Goal: Task Accomplishment & Management: Complete application form

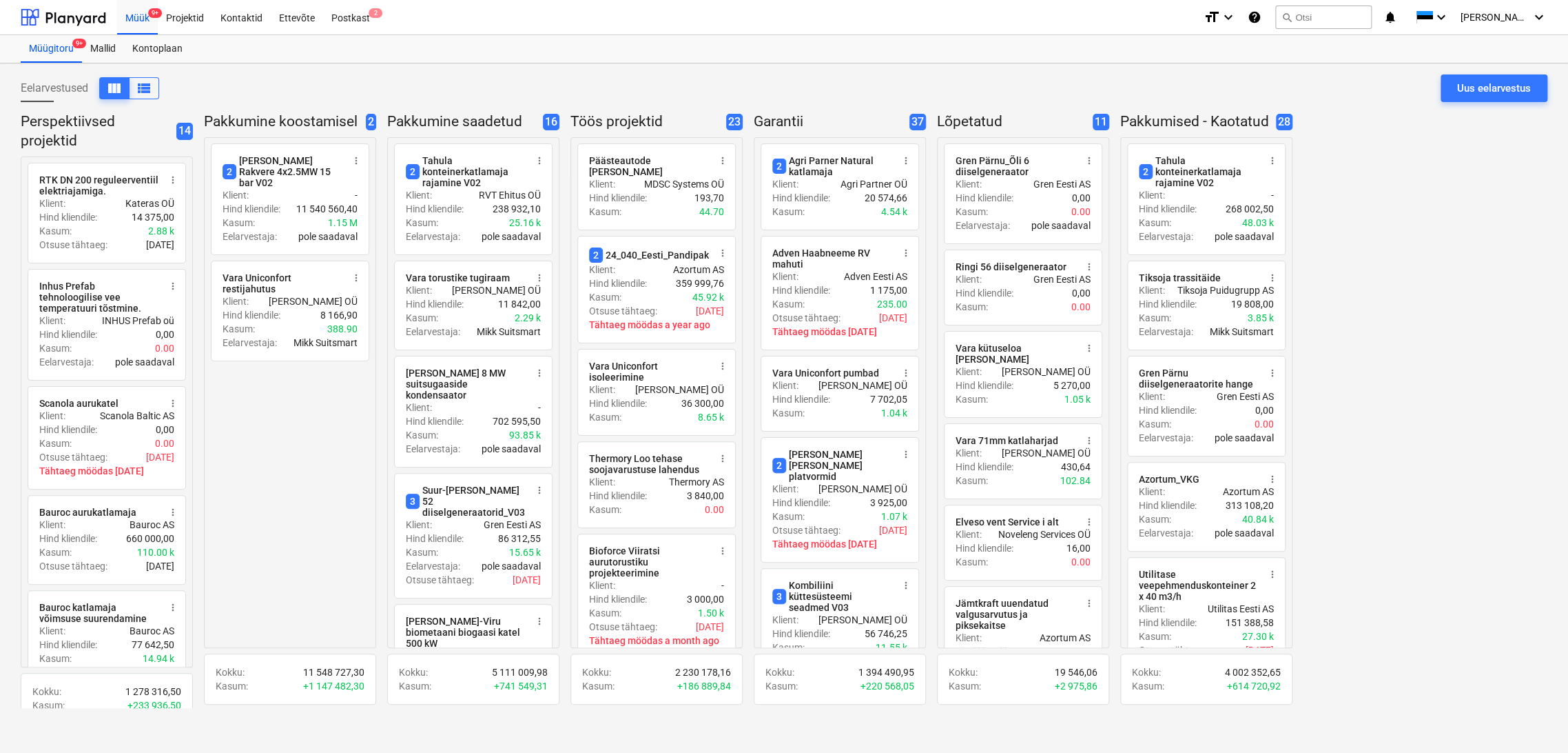
scroll to position [1327, 0]
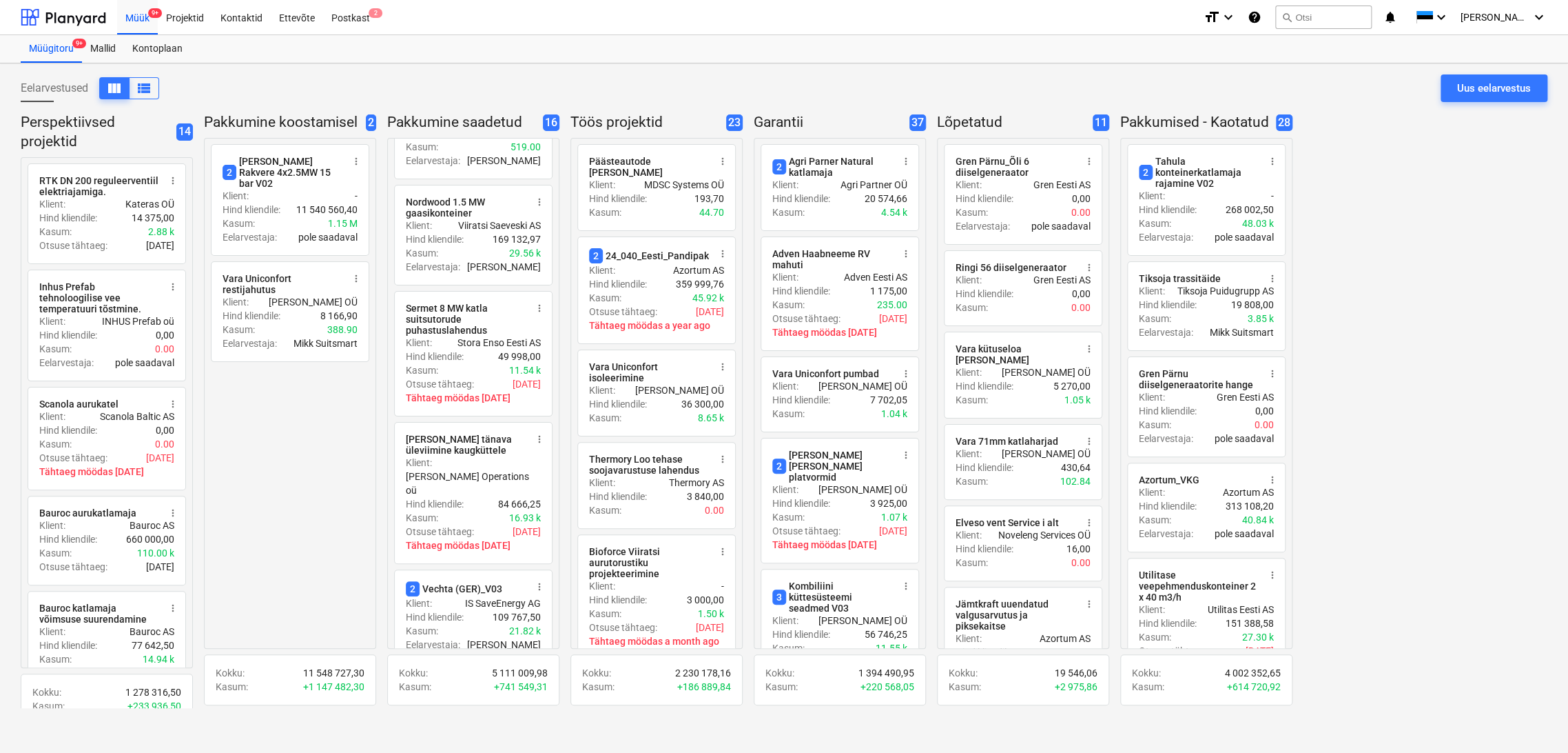
click at [136, 15] on div "Müük 9+" at bounding box center [136, 17] width 40 height 35
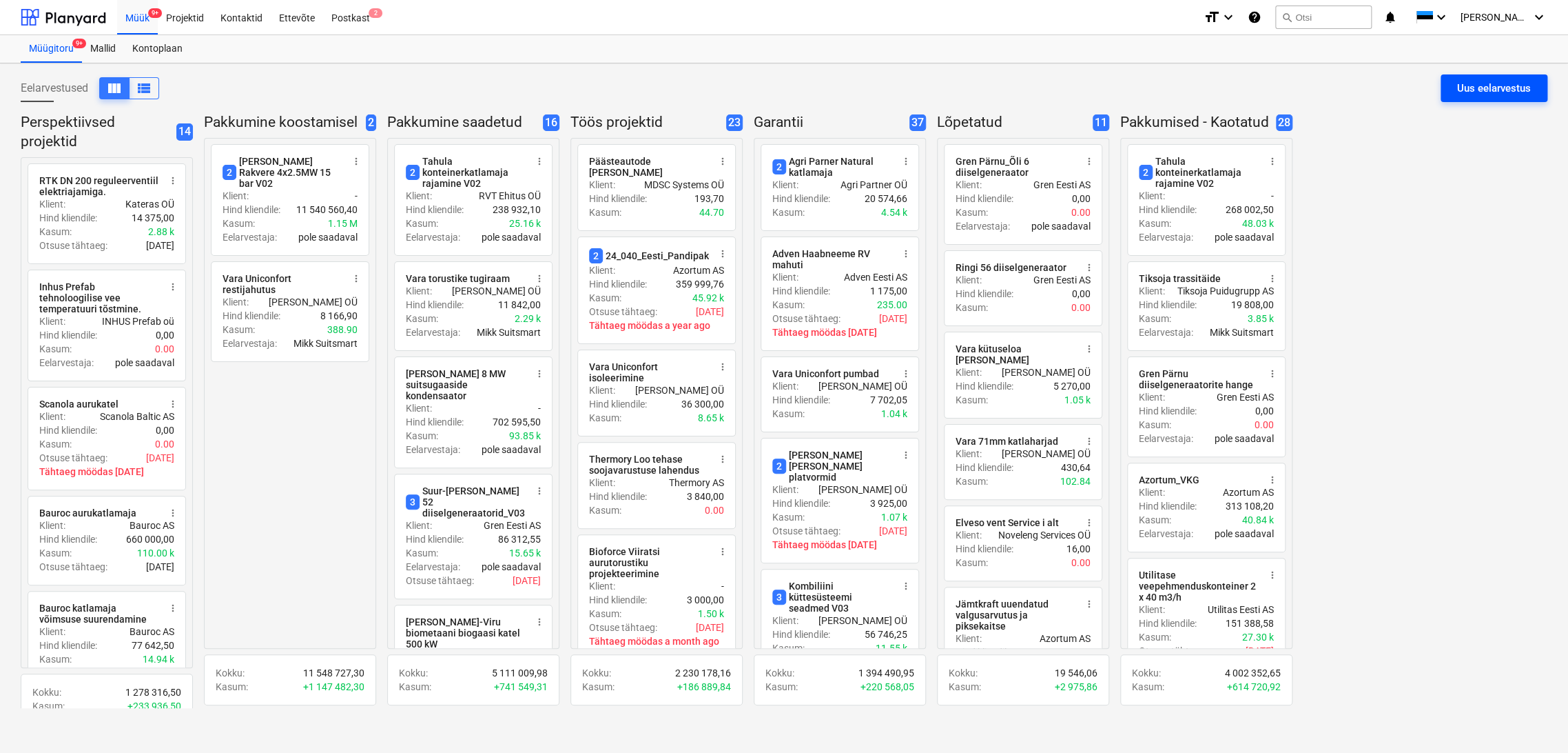
click at [1510, 87] on div "Uus eelarvestus" at bounding box center [1493, 88] width 74 height 18
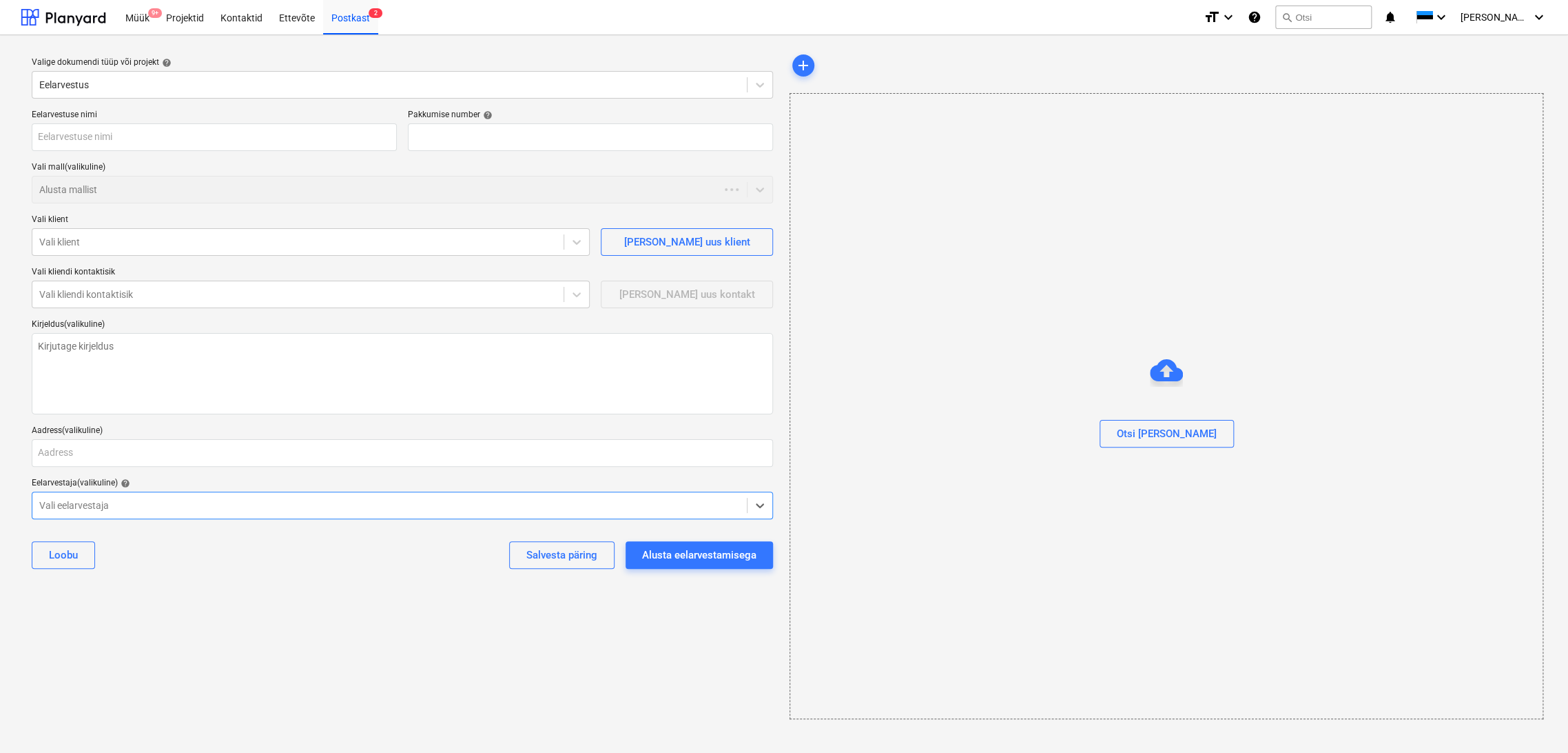
type textarea "x"
type input "QU-0179"
click at [172, 139] on input "text" at bounding box center [214, 137] width 365 height 27
type textarea "x"
type input "B"
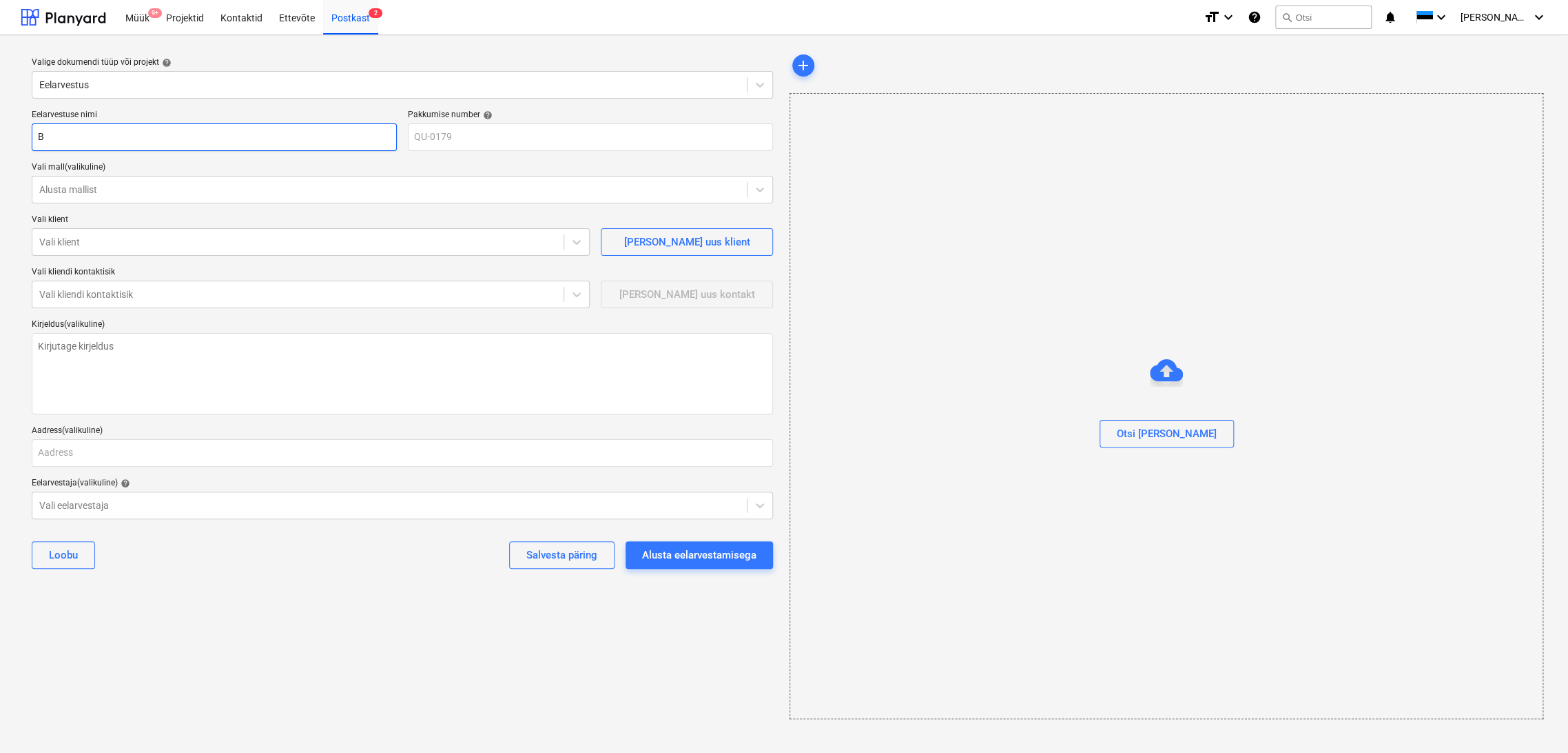
type textarea "x"
type input "Bi"
type textarea "x"
type input "Bio"
type textarea "x"
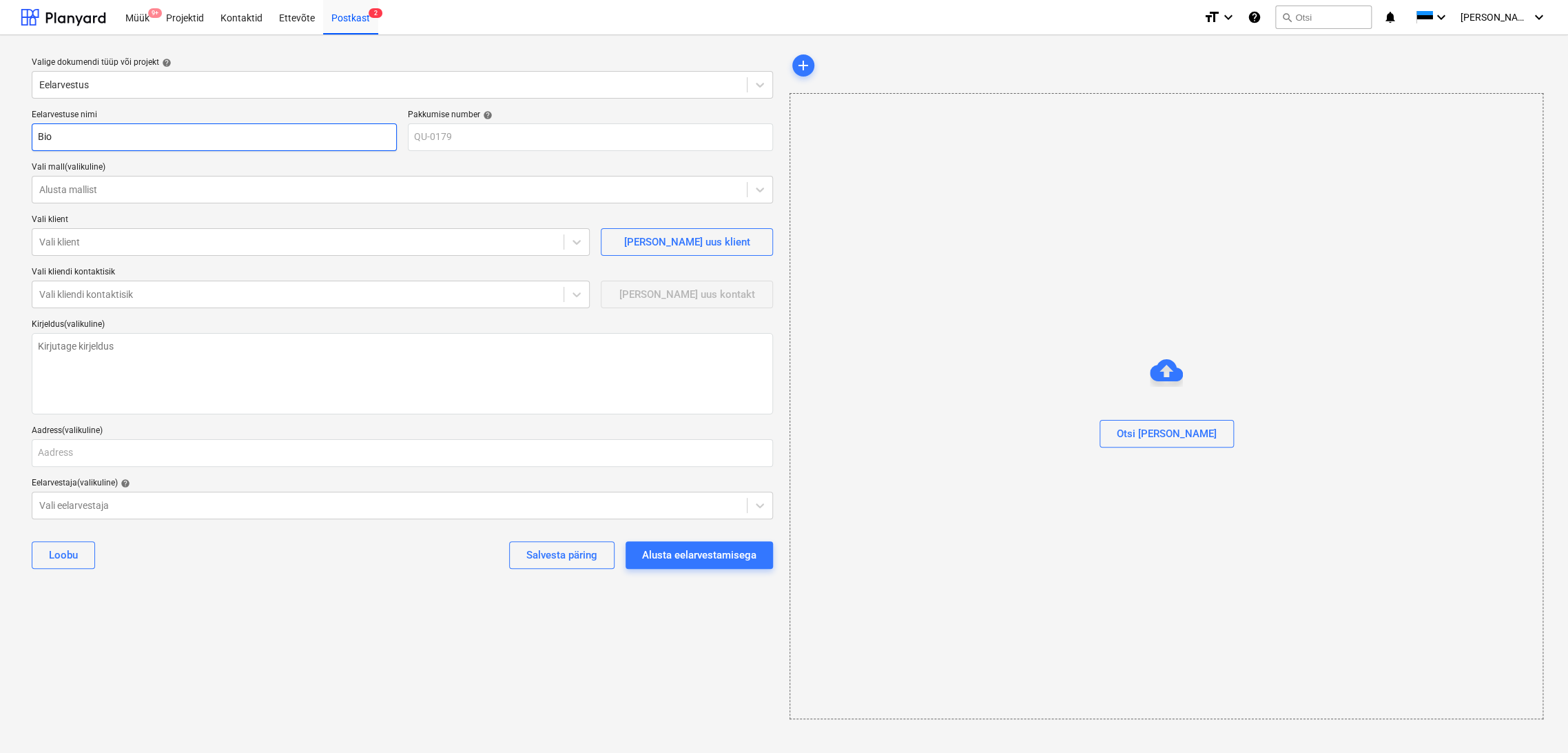
type input "Biof"
type textarea "x"
type input "Biofo"
type textarea "x"
type input "Biofor"
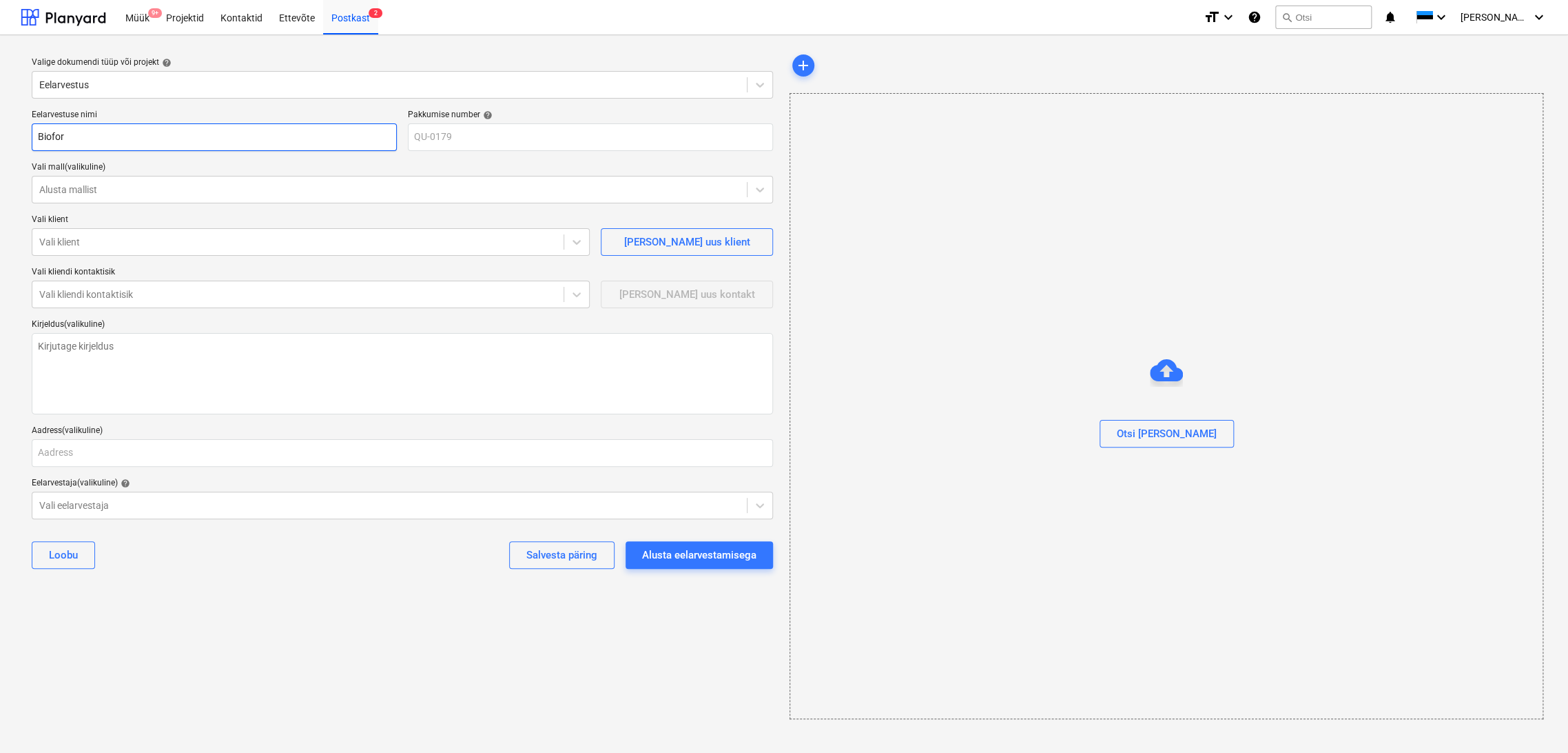
type textarea "x"
type input "Bioforc"
type textarea "x"
type input "Bioforce"
type textarea "x"
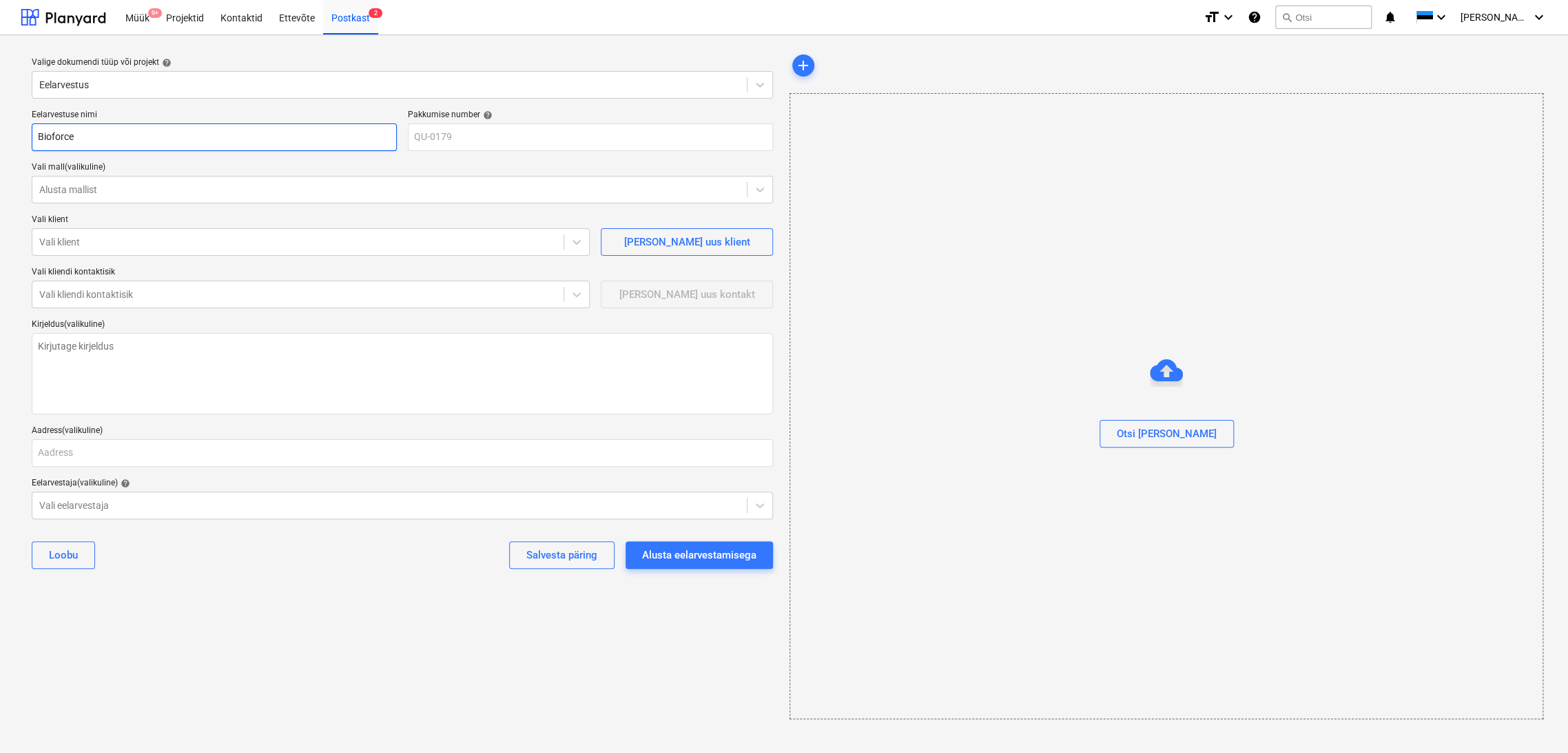
type input "Bioforce"
type textarea "x"
type input "Bioforce V"
type textarea "x"
type input "Bioforce Vi"
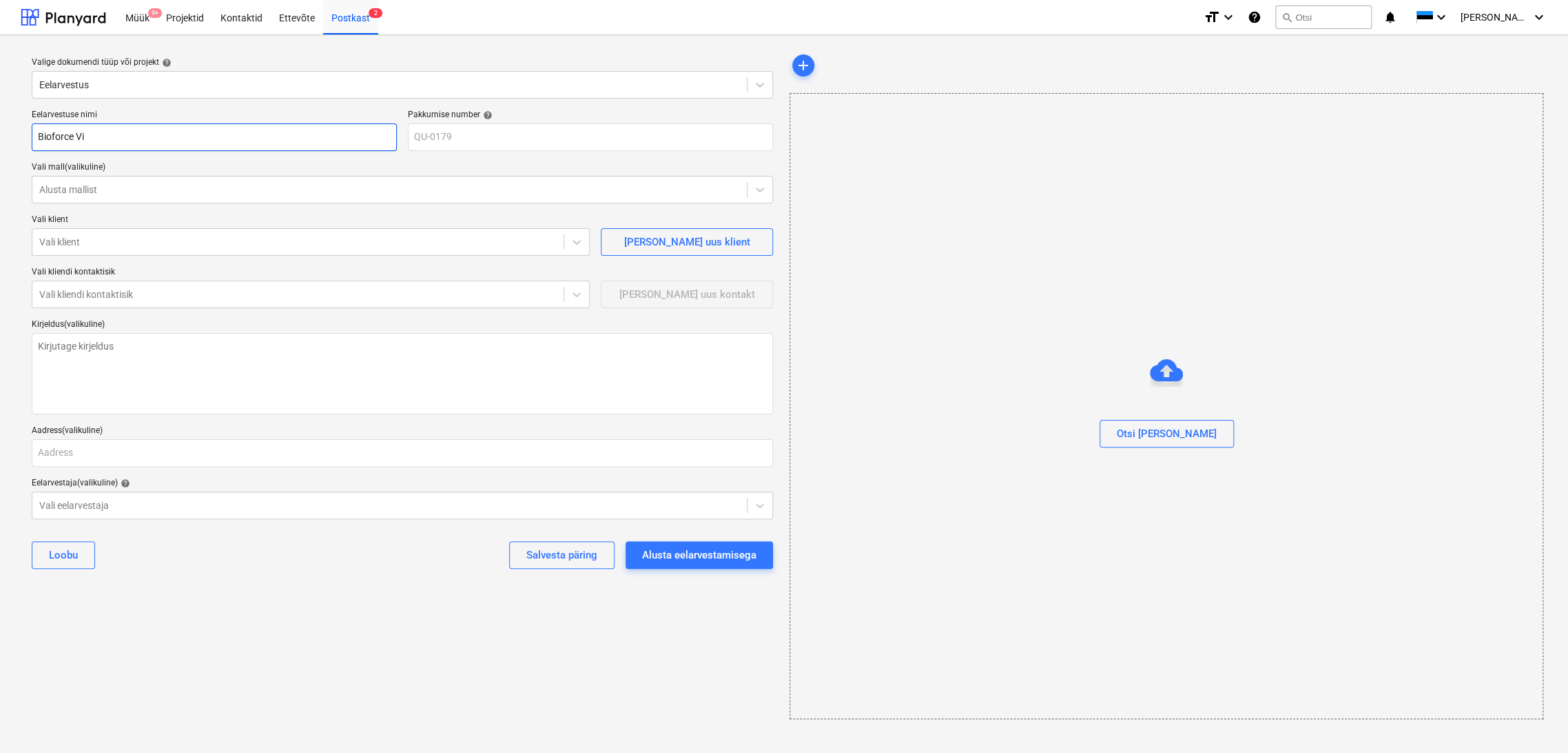
type textarea "x"
type input "Bioforce Vii"
type textarea "x"
type input "Bioforce Viir"
type textarea "x"
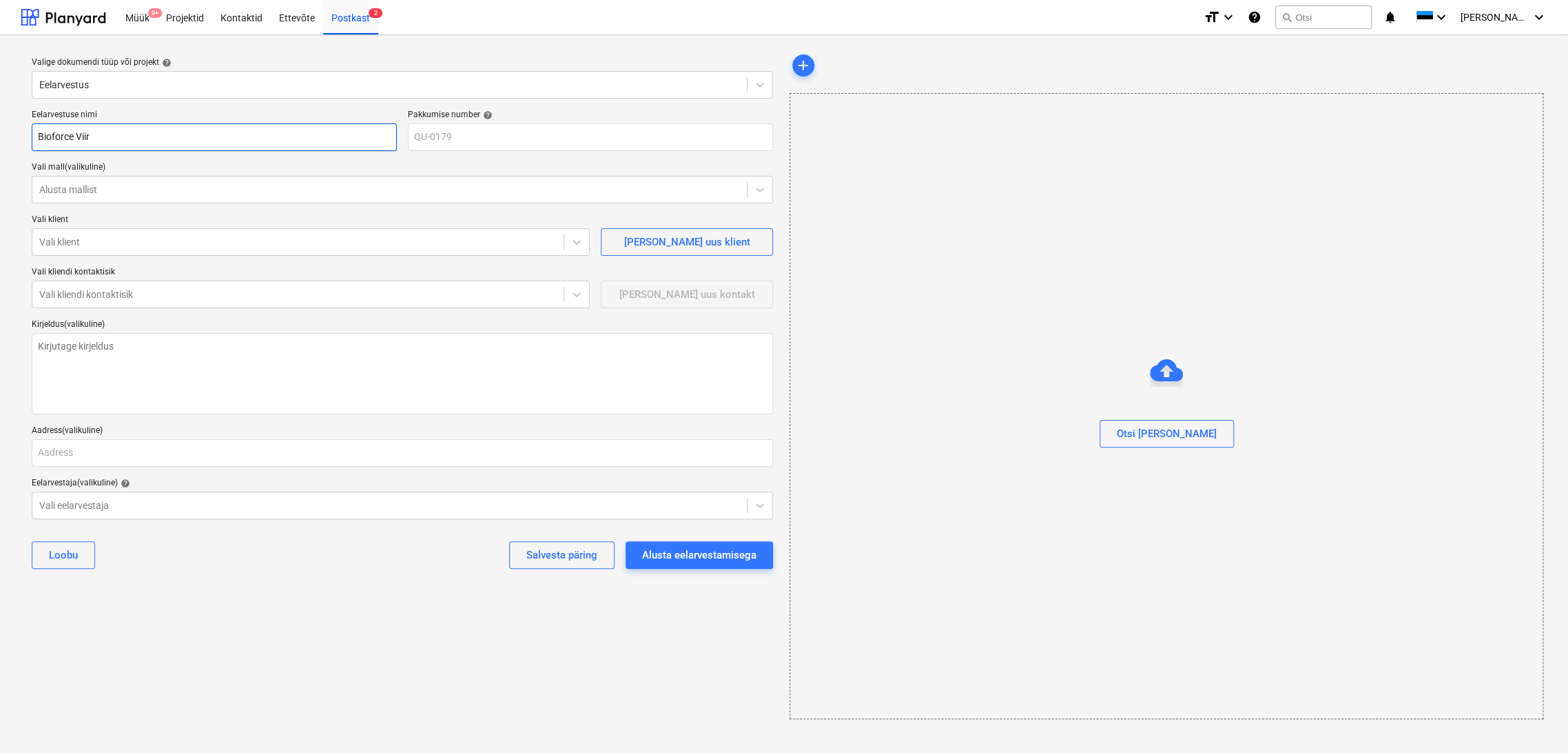
type input "Bioforce Viira"
type textarea "x"
type input "Bioforce Viirat"
type textarea "x"
type input "Bioforce Viirats"
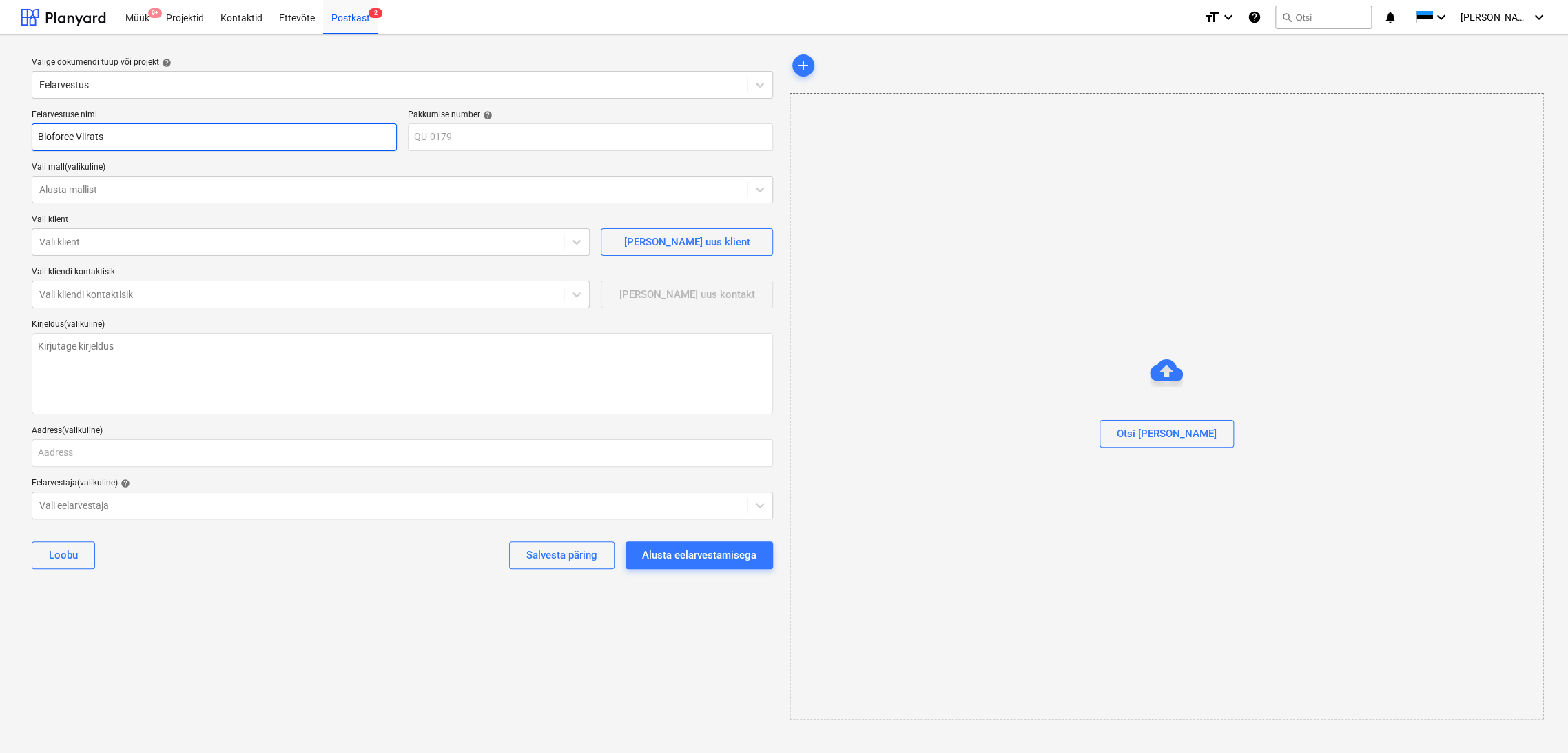
type textarea "x"
type input "Bioforce Viiratsi"
type textarea "x"
type input "Bioforce Viiratsi"
type textarea "x"
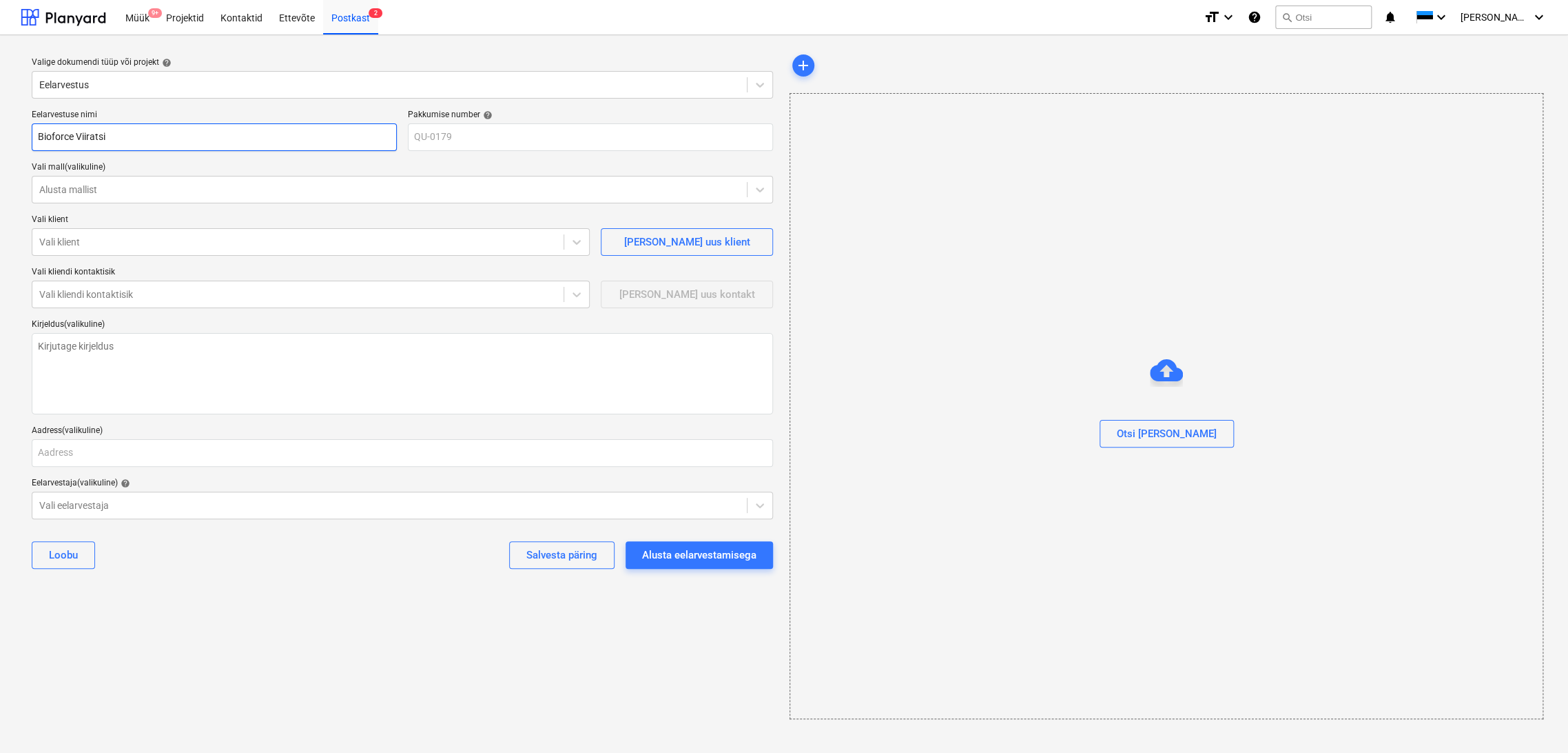
type input "Bioforce Viiratsi a"
type textarea "x"
type input "Bioforce Viiratsi au"
type textarea "x"
type input "Bioforce Viiratsi aur"
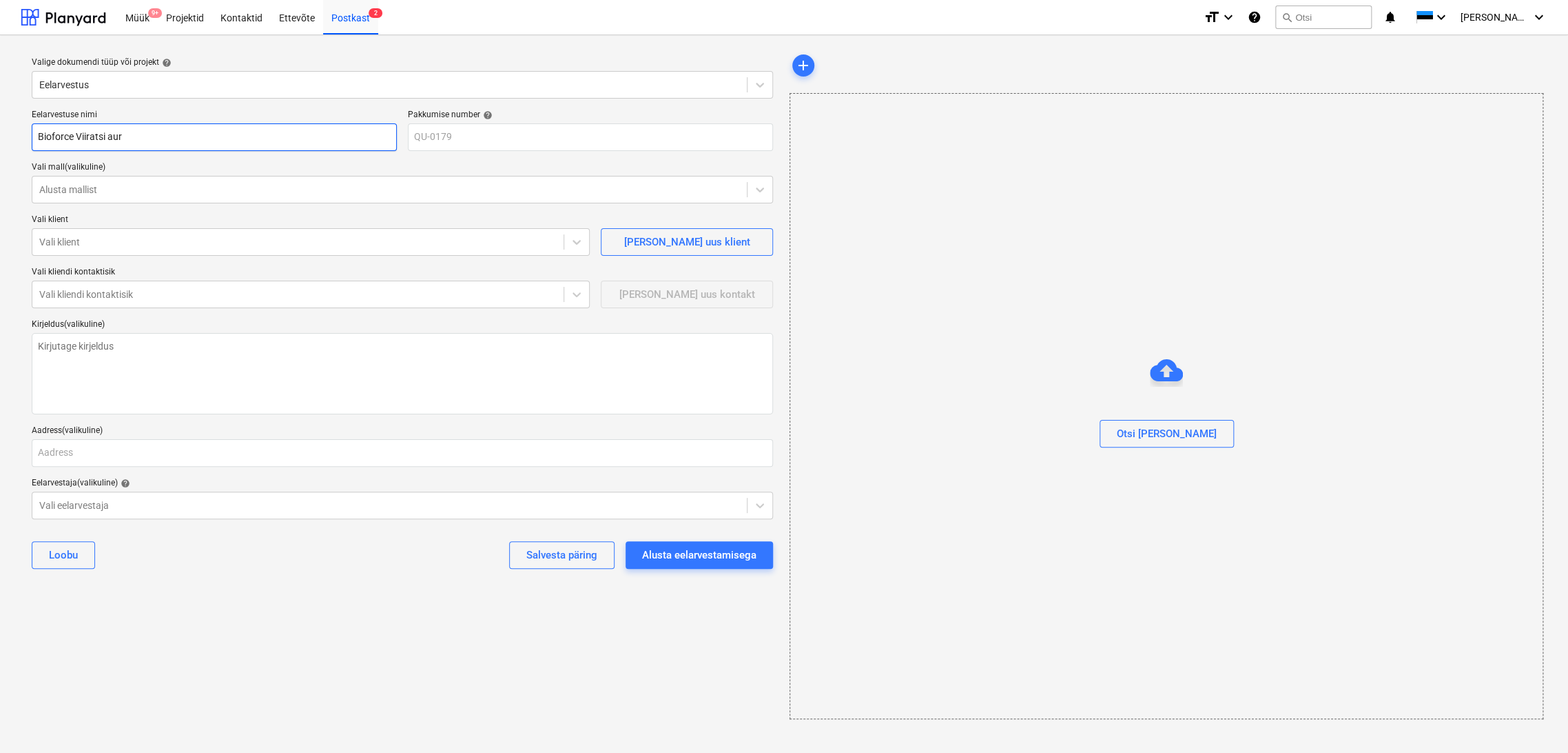
type textarea "x"
type input "Bioforce Viiratsi auru"
type textarea "x"
type input "Bioforce Viiratsi aurut"
type textarea "x"
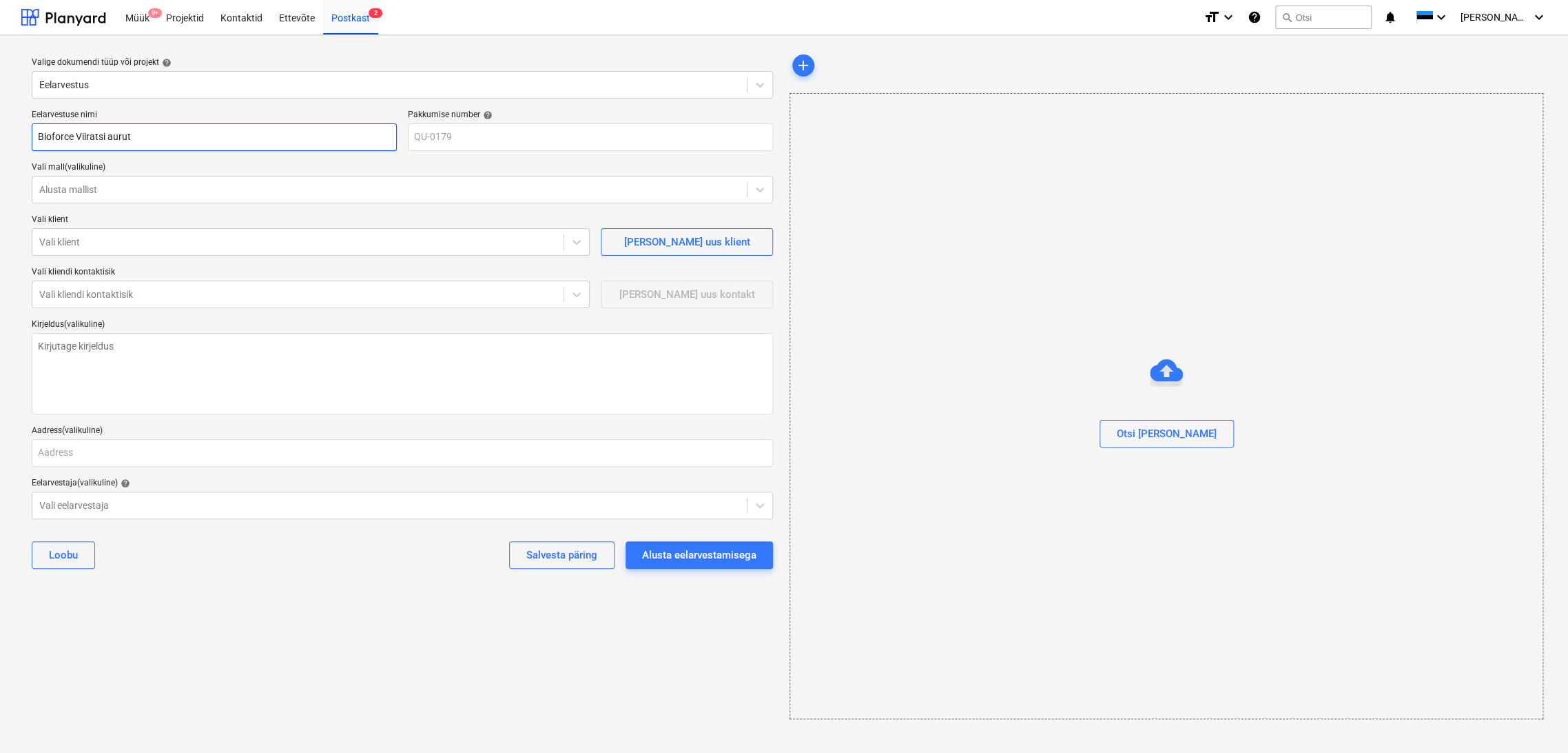
type input "Bioforce Viiratsi auruto"
type textarea "x"
type input "Bioforce Viiratsi aurutor"
type textarea "x"
type input "Bioforce Viiratsi aurutoru"
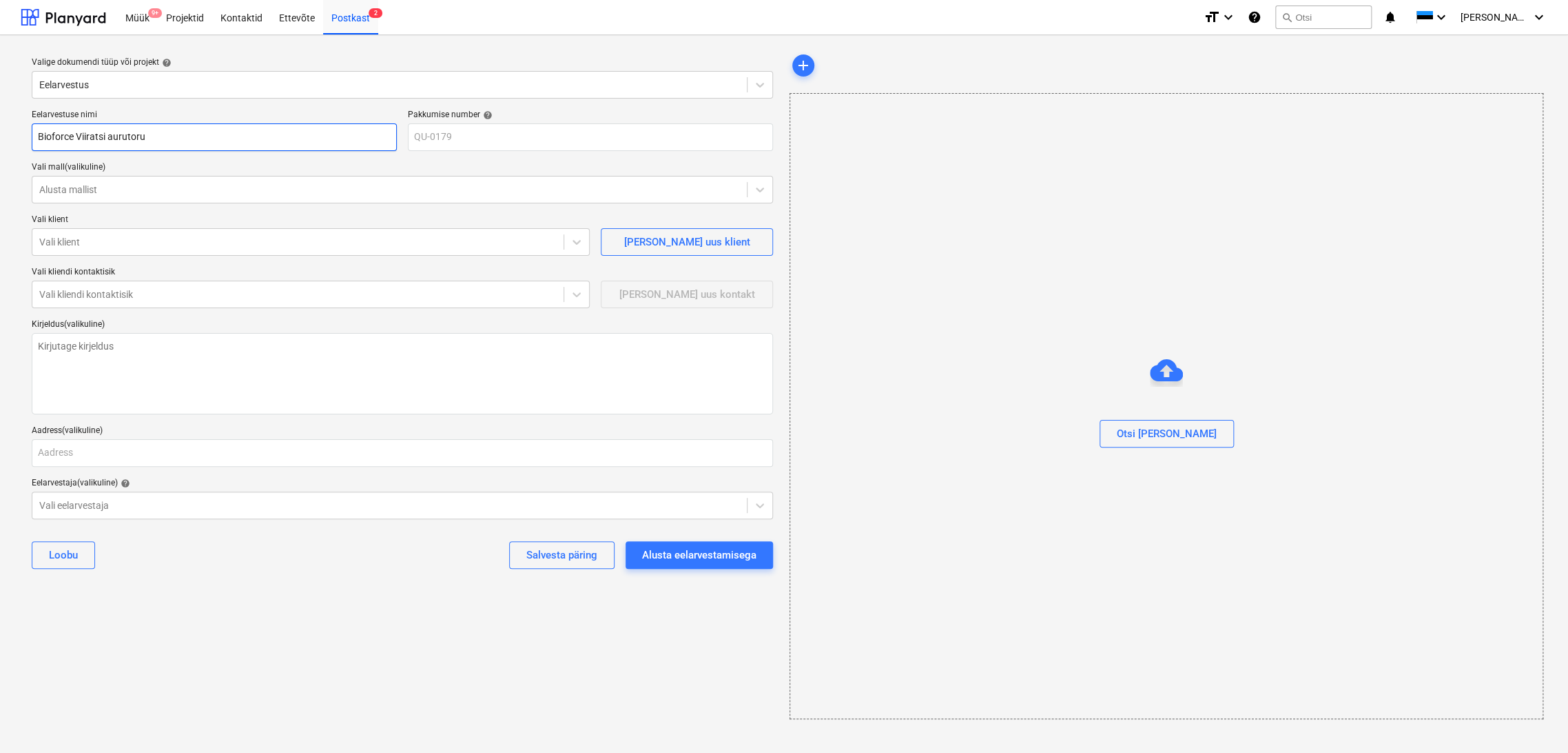
type textarea "x"
type input "Bioforce Viiratsi aurutorus"
type textarea "x"
type input "Bioforce Viiratsi aurutorust"
type textarea "x"
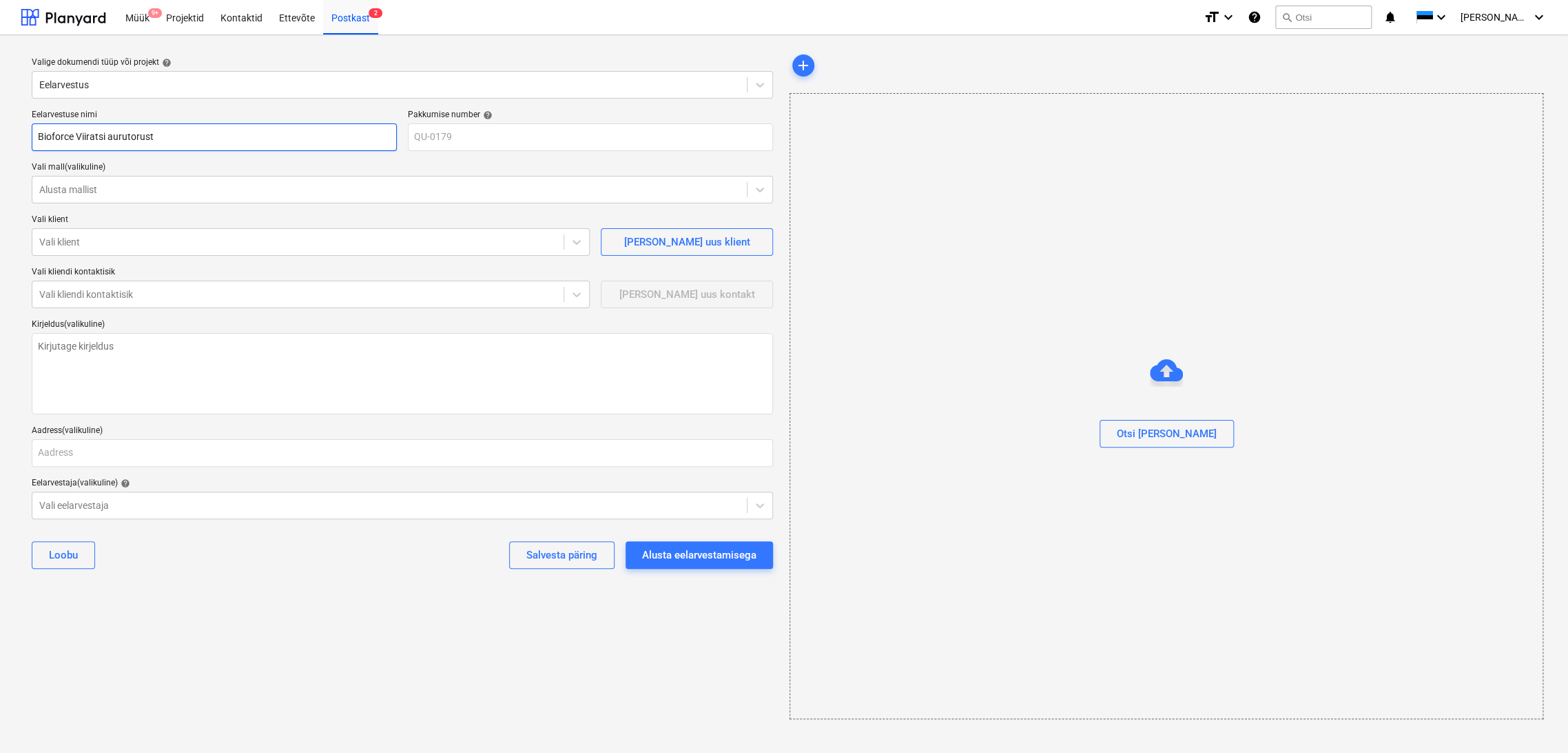
type input "Bioforce Viiratsi aurutorusti"
type textarea "x"
type input "Bioforce Viiratsi aurutorustik"
type textarea "x"
type input "Bioforce Viiratsi aurutorustiku"
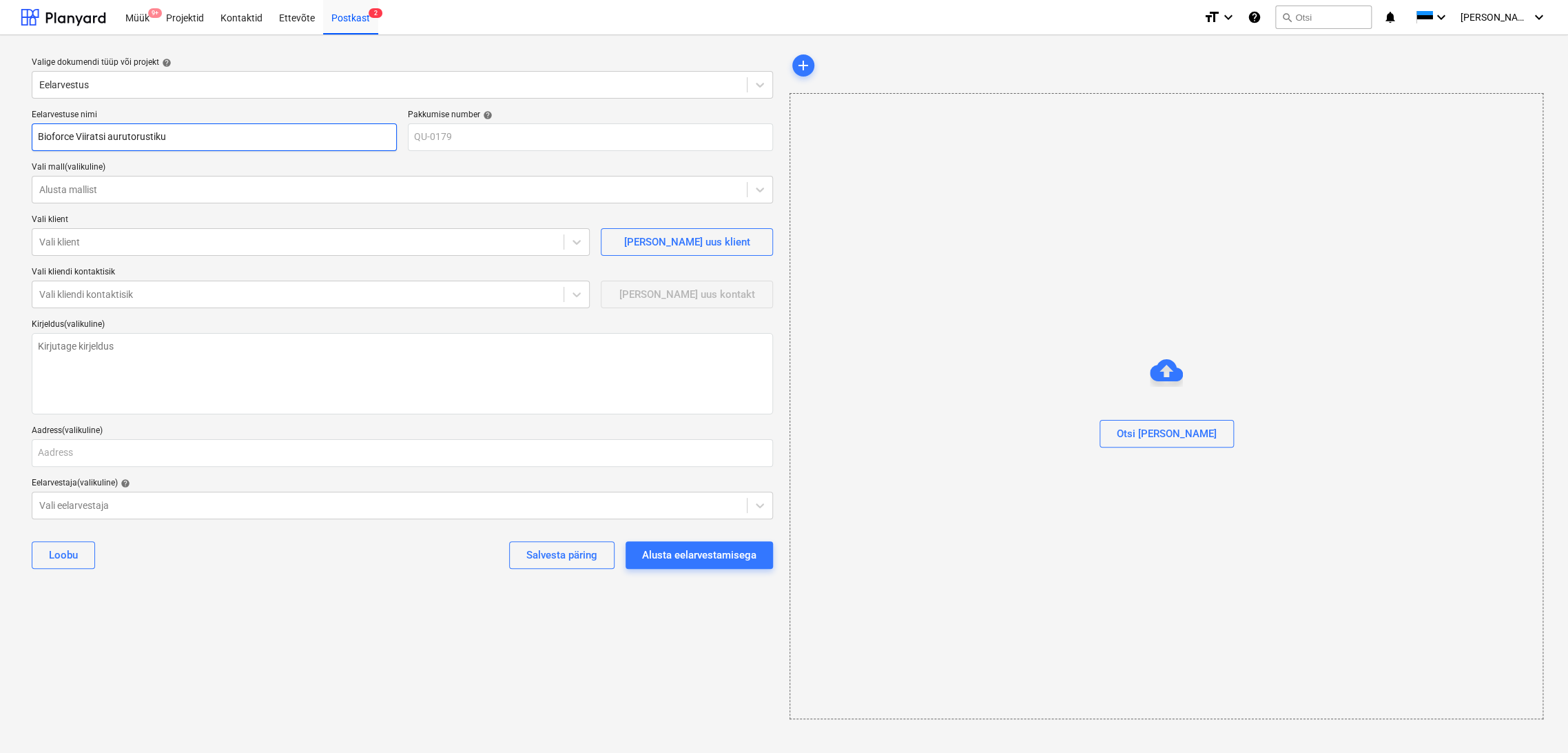
type textarea "x"
type input "Bioforce Viiratsi aurutorustiku"
type textarea "x"
type input "Bioforce Viiratsi aurutorustiku p"
type textarea "x"
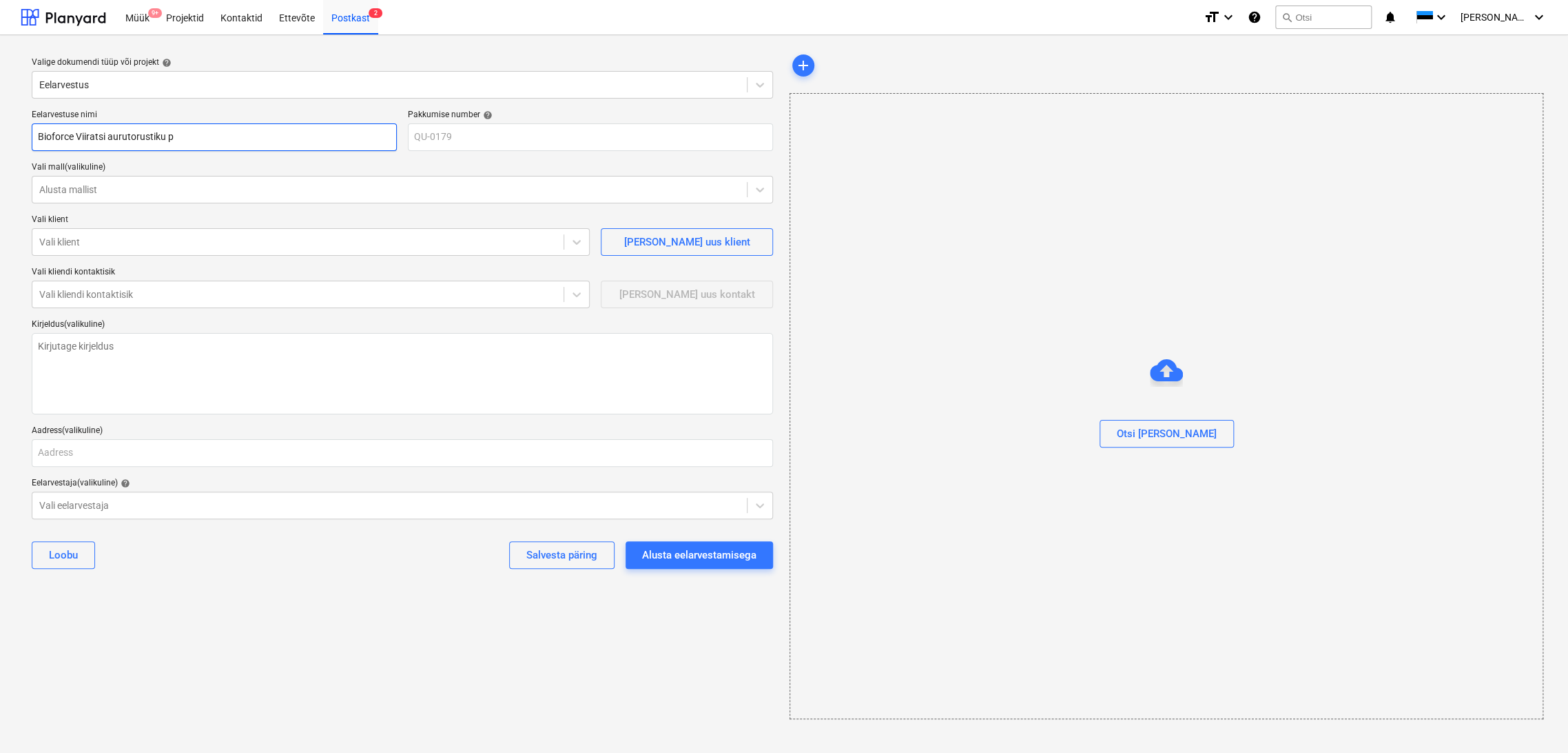
type input "Bioforce Viiratsi aurutorustiku pr"
type textarea "x"
type input "Bioforce Viiratsi aurutorustiku pro"
type textarea "x"
type input "Bioforce Viiratsi aurutorustiku proj"
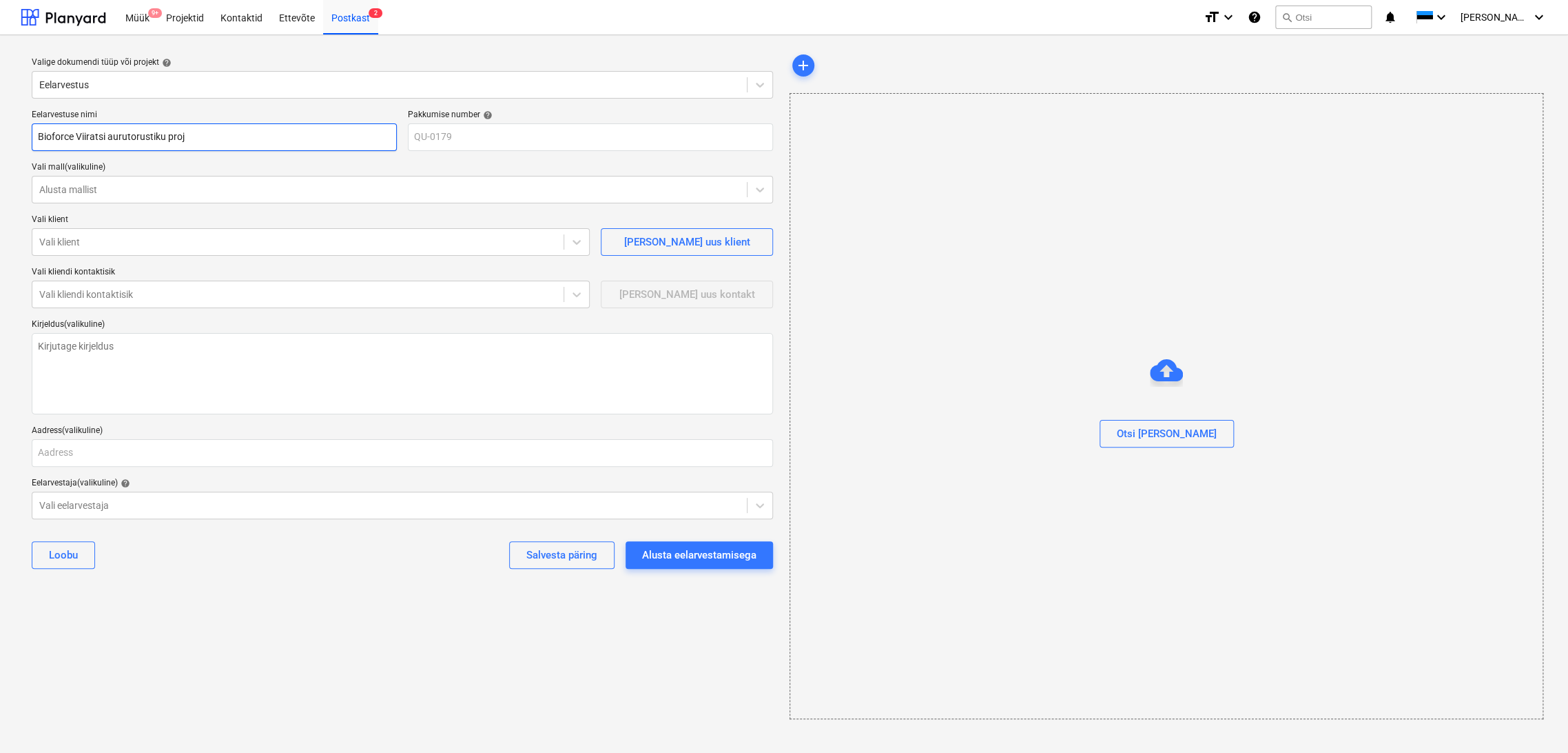
type textarea "x"
type input "Bioforce Viiratsi aurutorustiku proje"
type textarea "x"
type input "Bioforce Viiratsi aurutorustiku projek"
type textarea "x"
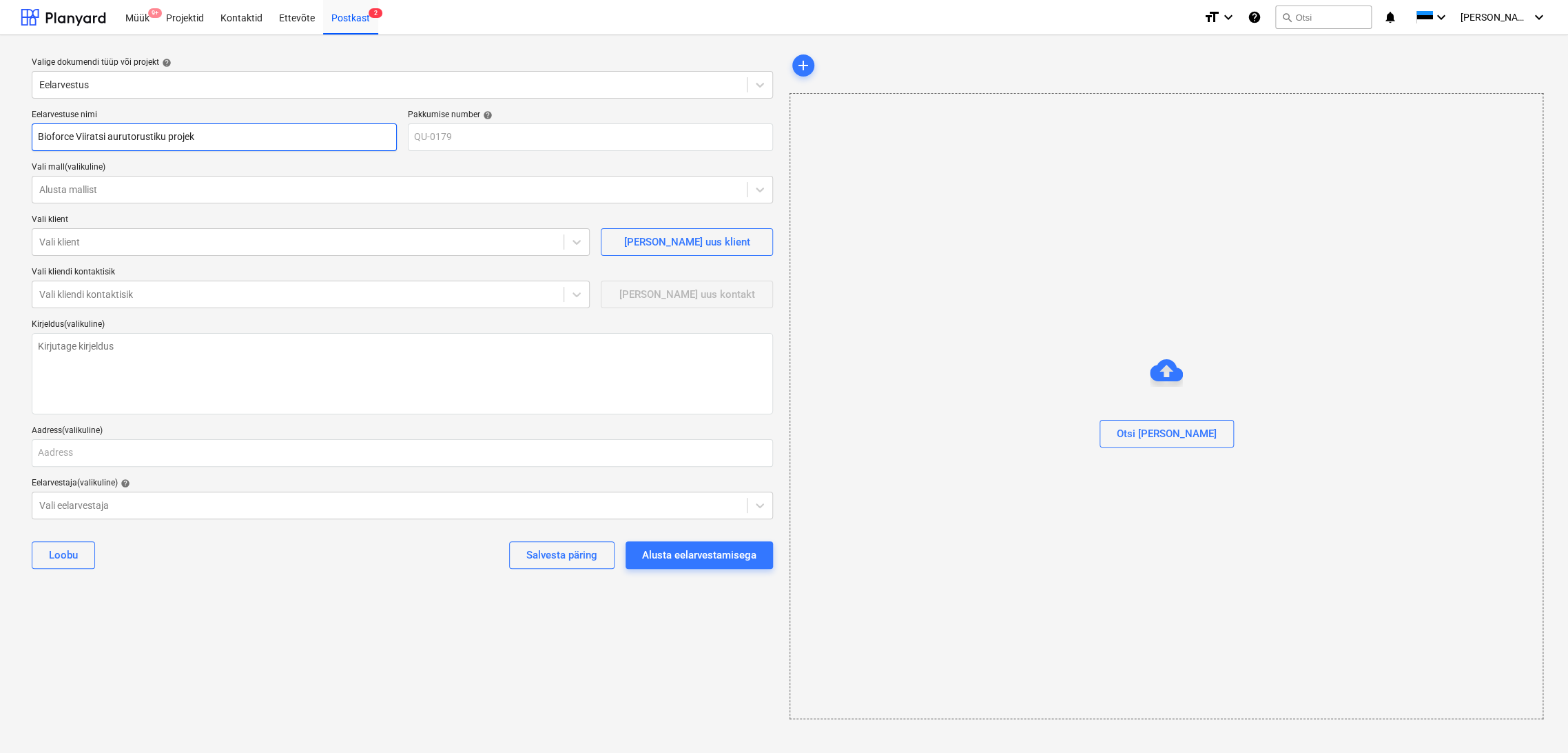
type input "Bioforce Viiratsi aurutorustiku projekt"
type textarea "x"
type input "Bioforce Viiratsi aurutorustiku projekte"
type textarea "x"
type input "Bioforce Viiratsi aurutorustiku projektee"
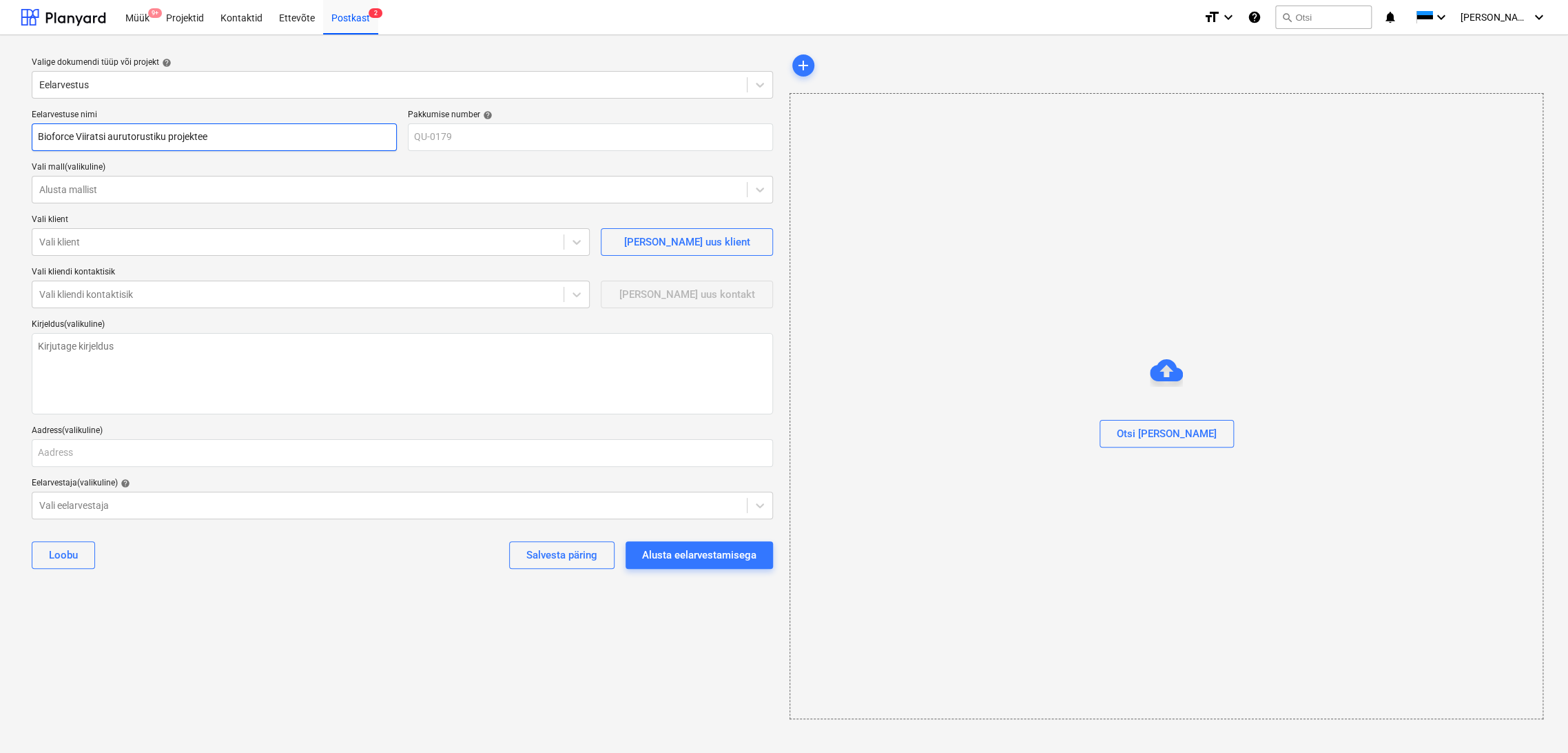
type textarea "x"
type input "Bioforce Viiratsi aurutorustiku projekteer"
type textarea "x"
type input "Bioforce Viiratsi aurutorustiku projekteeri"
type textarea "x"
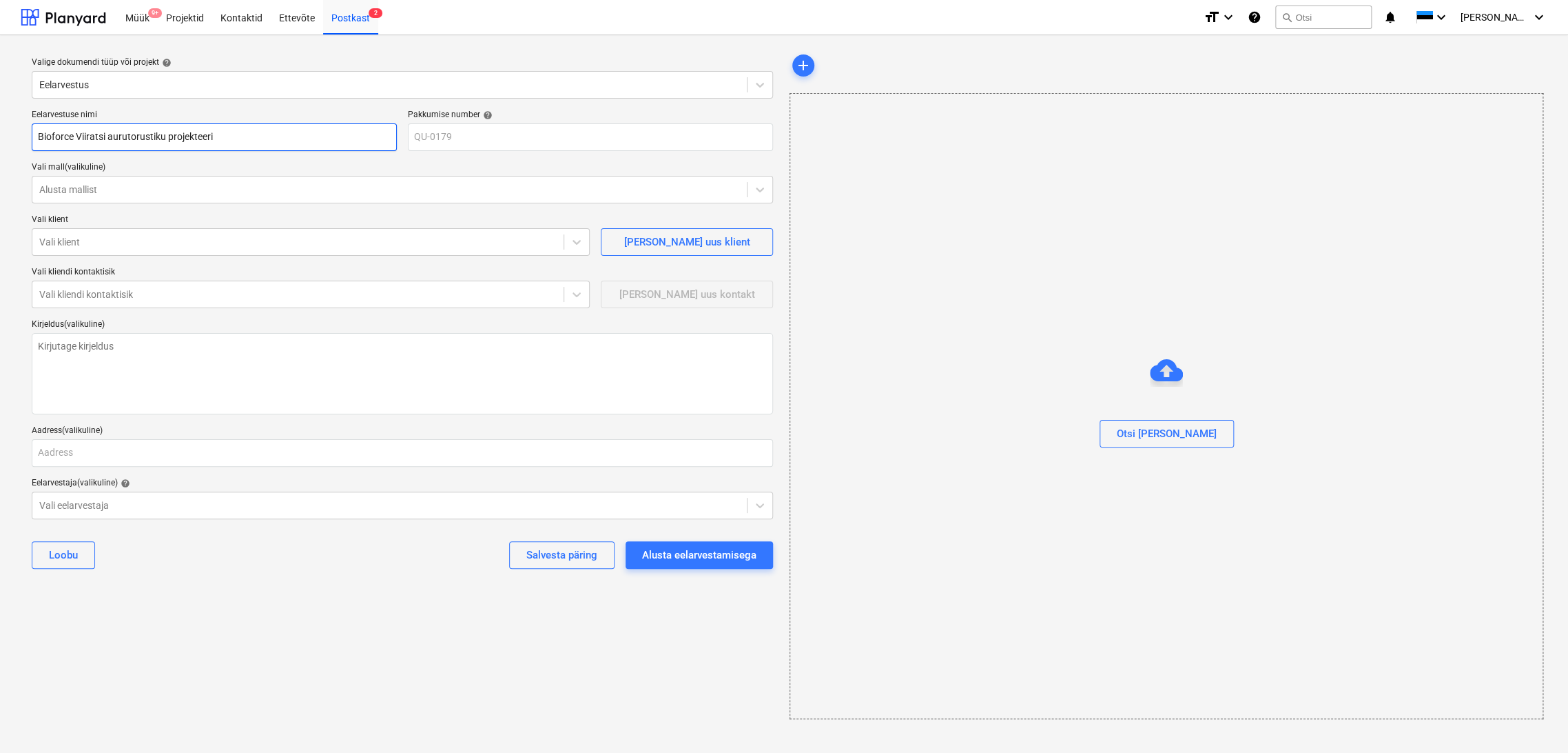
type input "Bioforce Viiratsi aurutorustiku projekteerim"
type textarea "x"
type input "Bioforce Viiratsi aurutorustiku projekteerimi"
type textarea "x"
type input "Bioforce Viiratsi aurutorustiku projekteerimin"
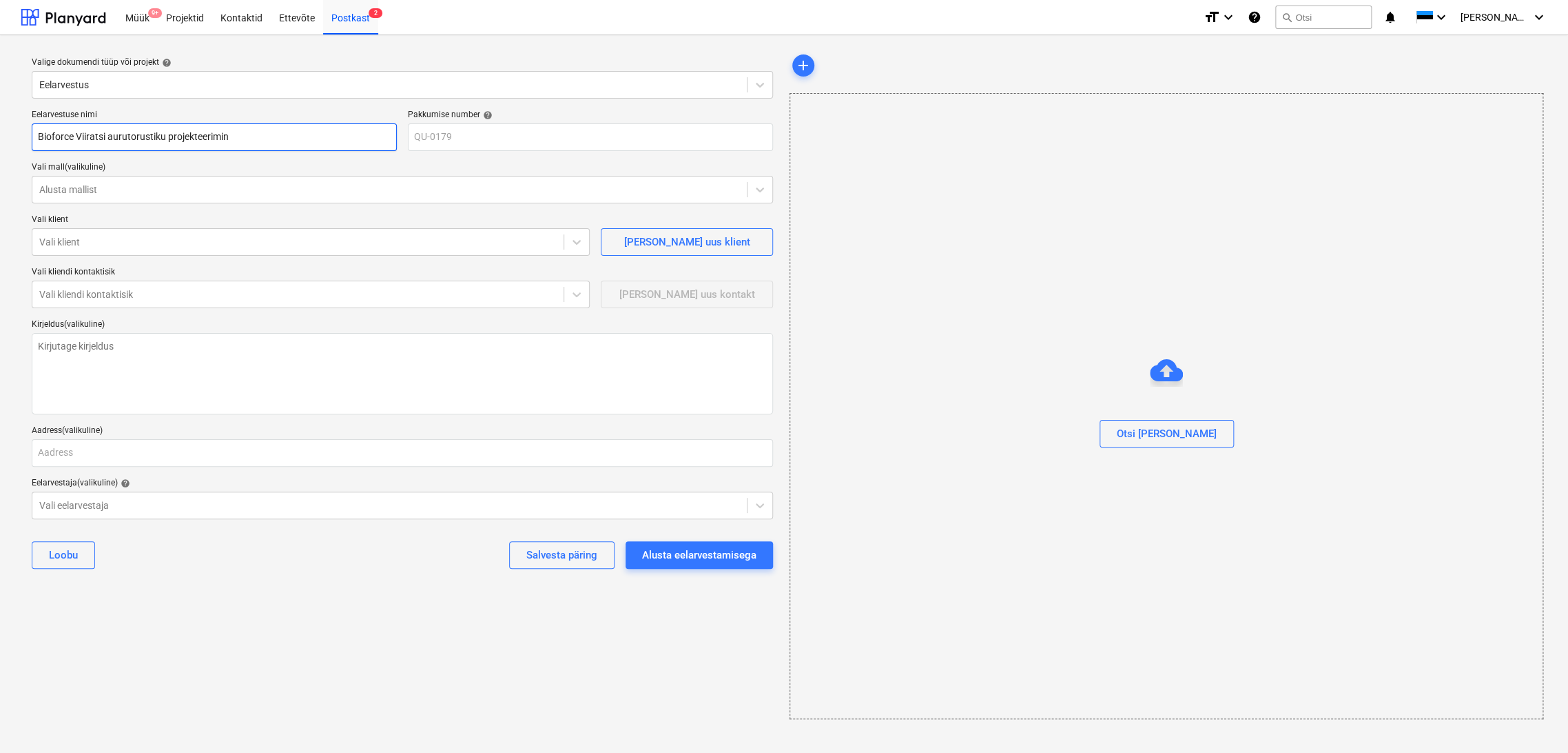
type textarea "x"
type input "Bioforce Viiratsi aurutorustiku projekteerimine"
type textarea "x"
click at [125, 246] on div at bounding box center [297, 242] width 517 height 14
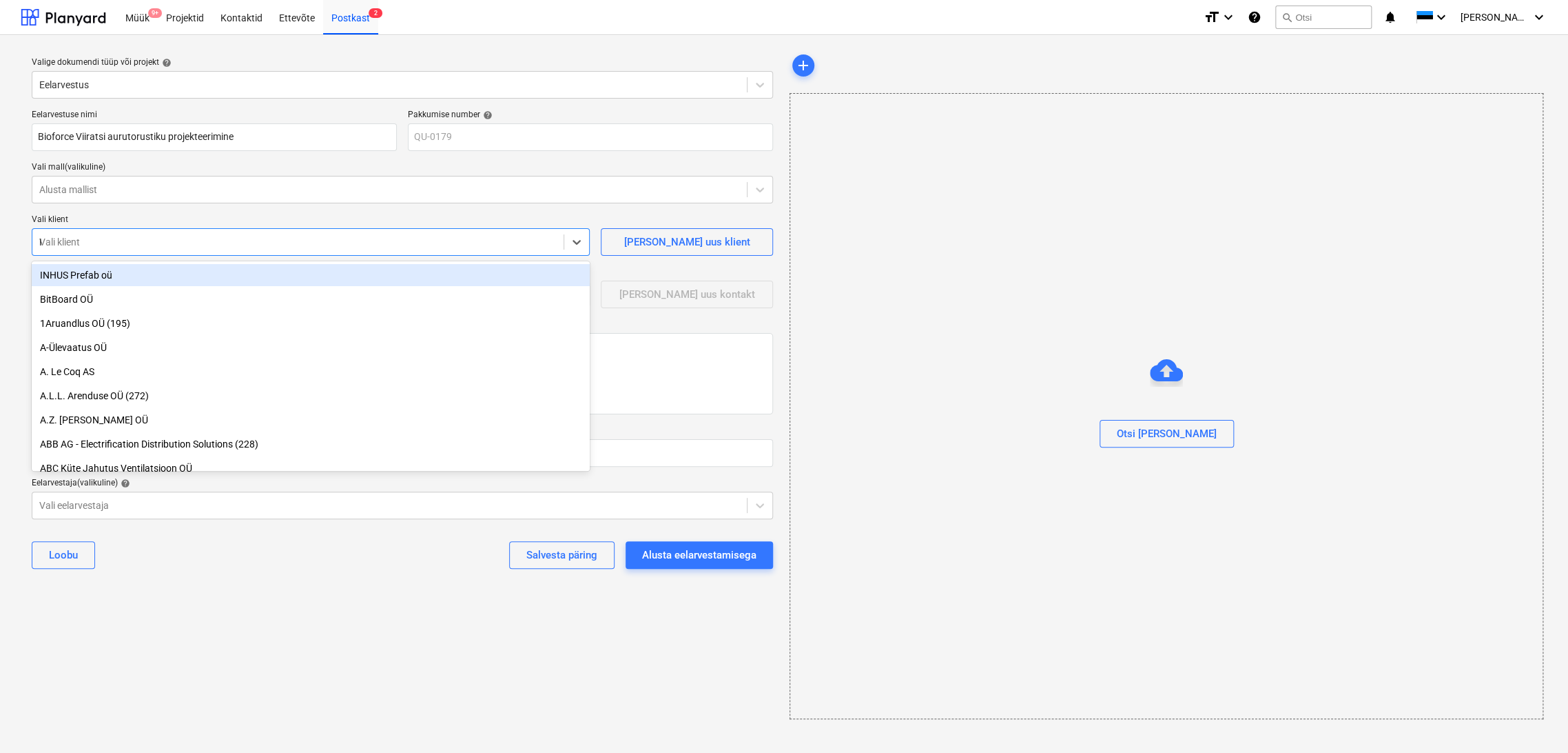
type input "Ka"
type textarea "x"
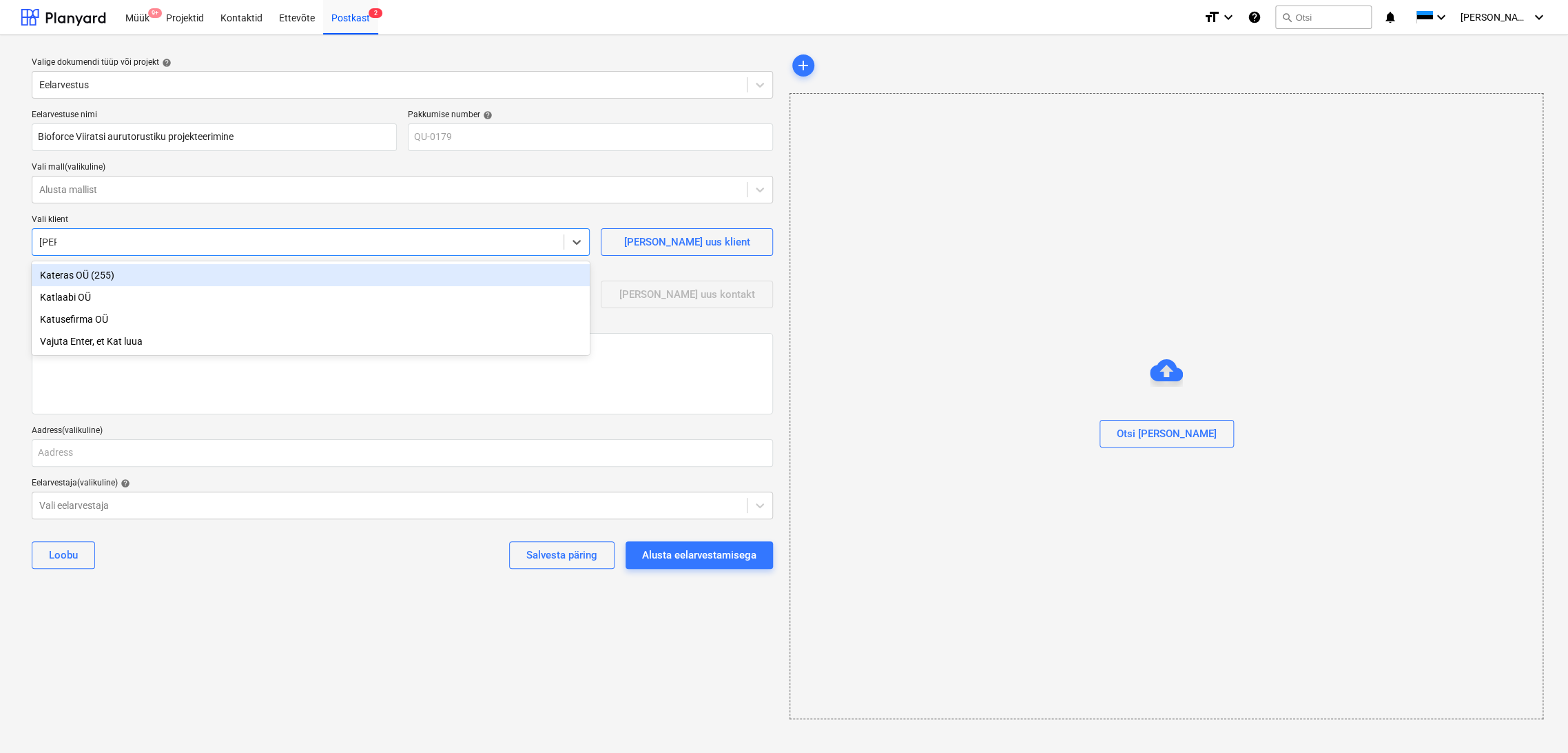
type input "Kater"
click at [124, 276] on div "Kateras OÜ (255)" at bounding box center [310, 275] width 558 height 22
type textarea "x"
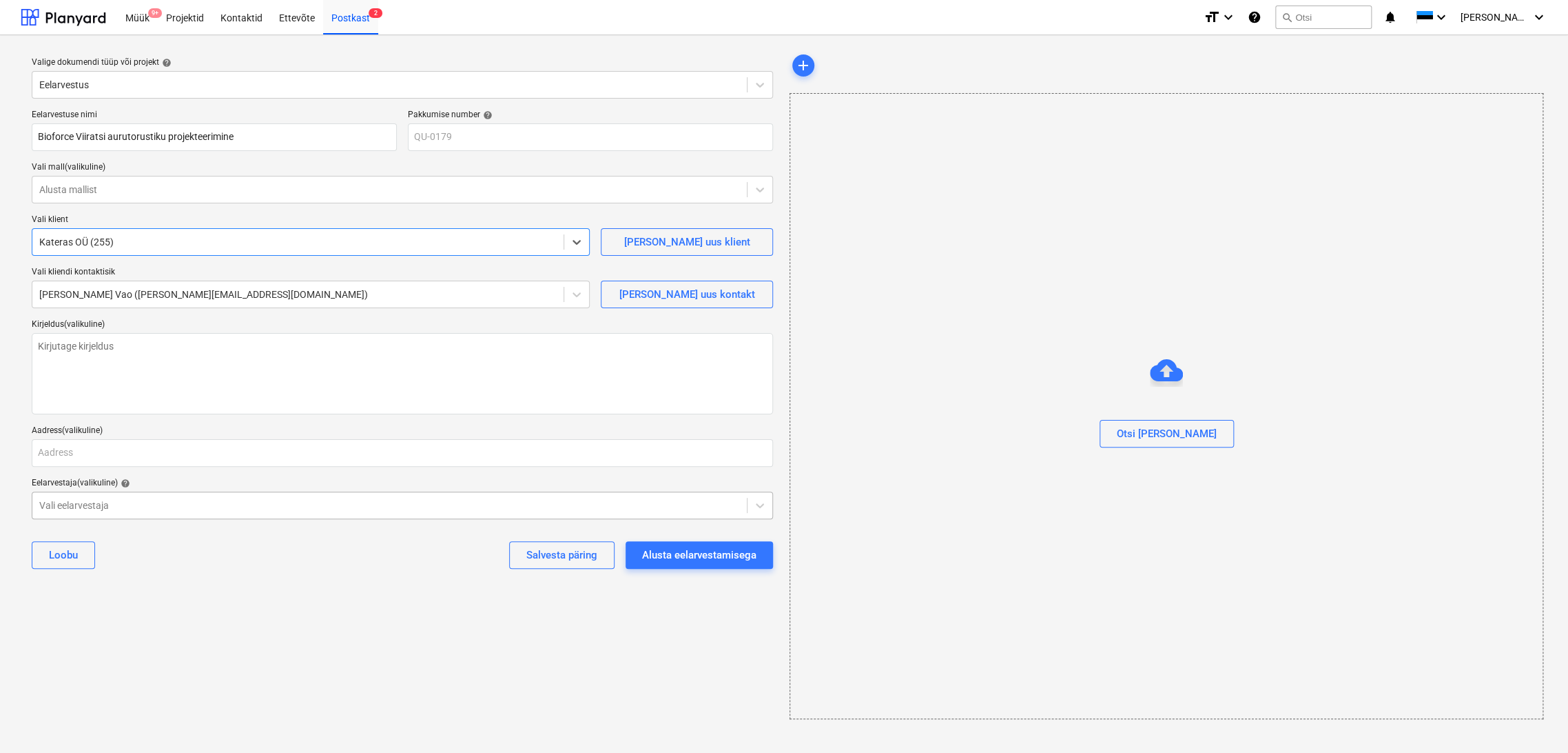
click at [131, 500] on div at bounding box center [390, 506] width 701 height 14
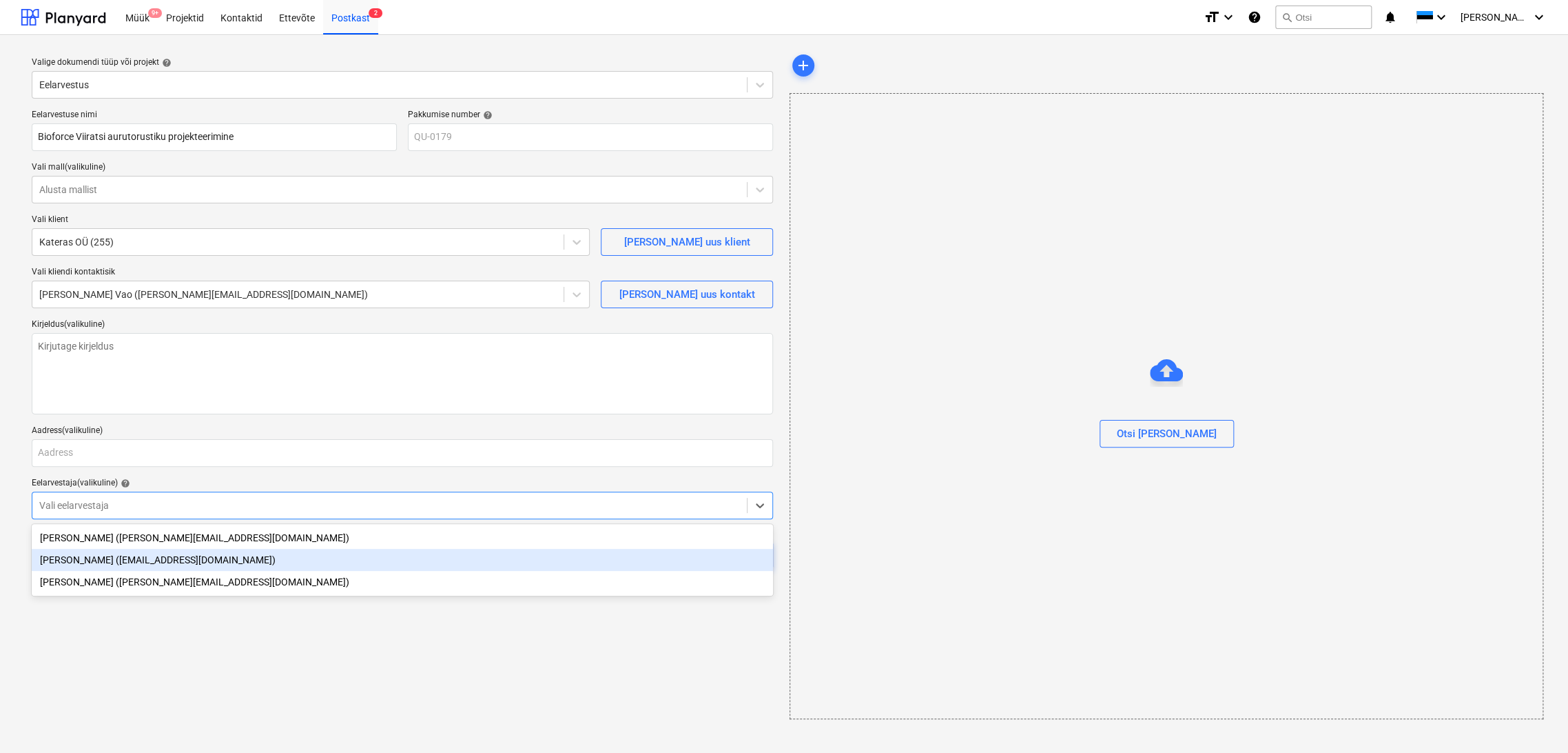
click at [106, 561] on div "[PERSON_NAME] ([EMAIL_ADDRESS][DOMAIN_NAME])" at bounding box center [401, 560] width 741 height 22
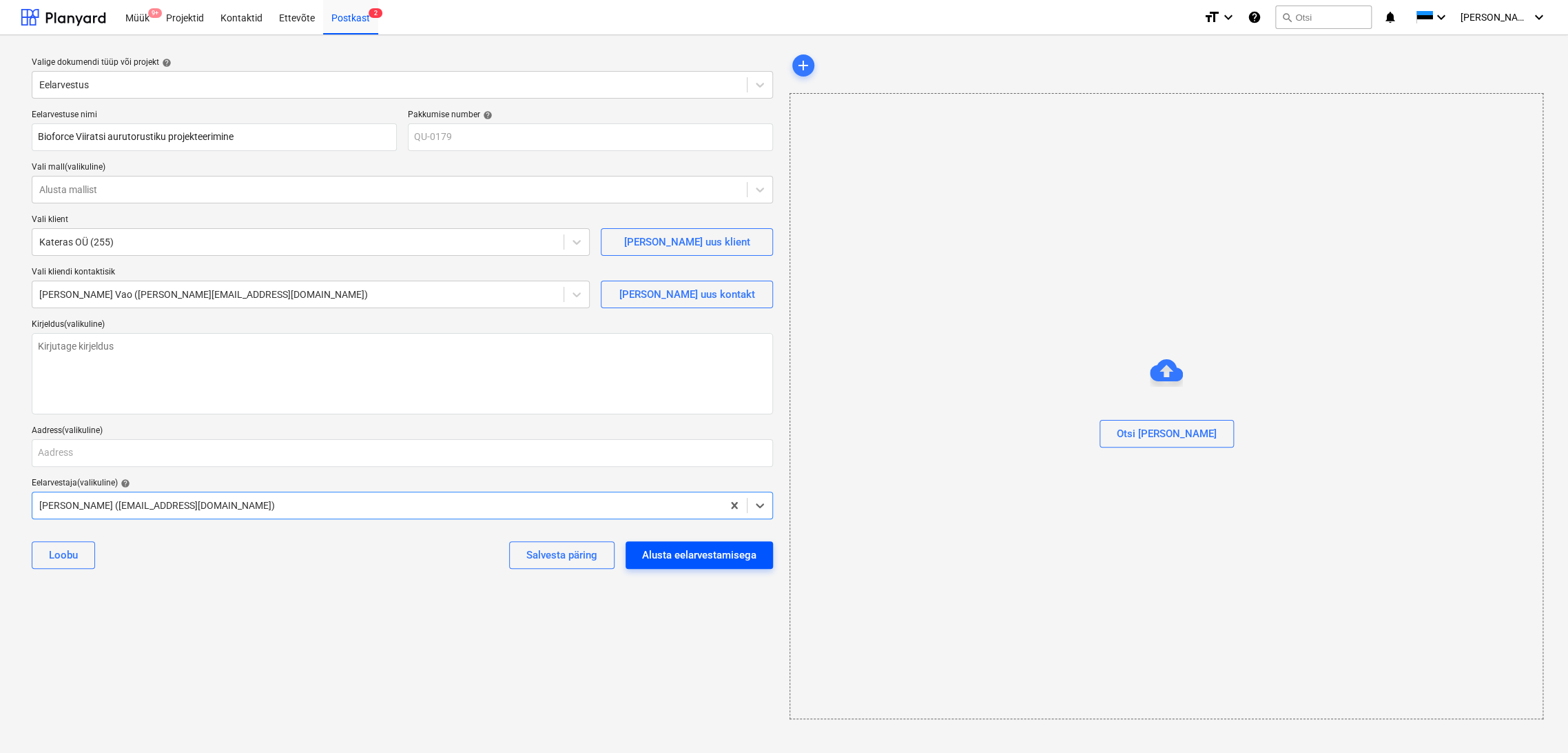
click at [704, 553] on div "Alusta eelarvestamisega" at bounding box center [699, 555] width 115 height 18
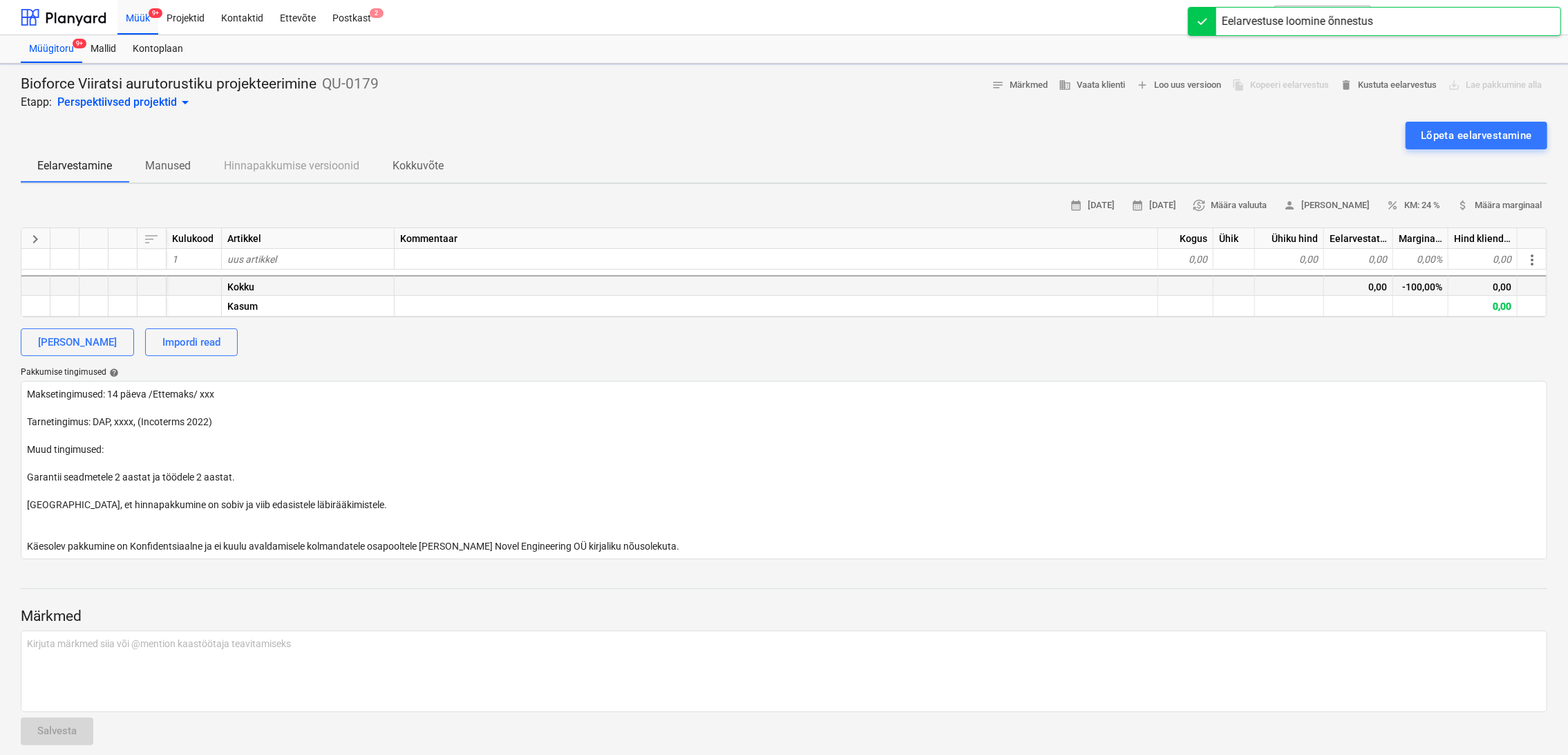
type textarea "x"
click at [295, 252] on div "uus artikkel" at bounding box center [308, 259] width 173 height 21
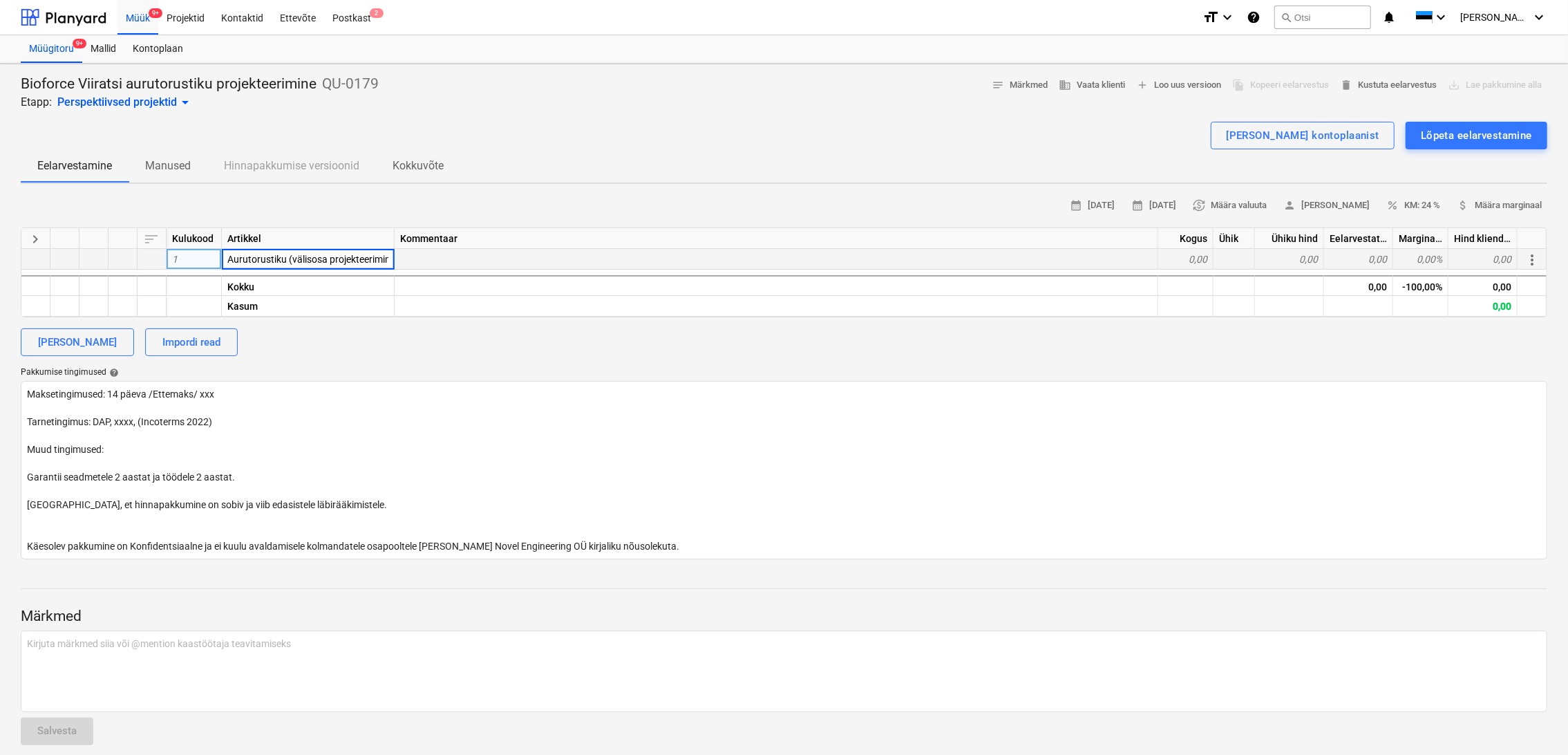
type input "Aurutorustiku (välisosa projekteerimine"
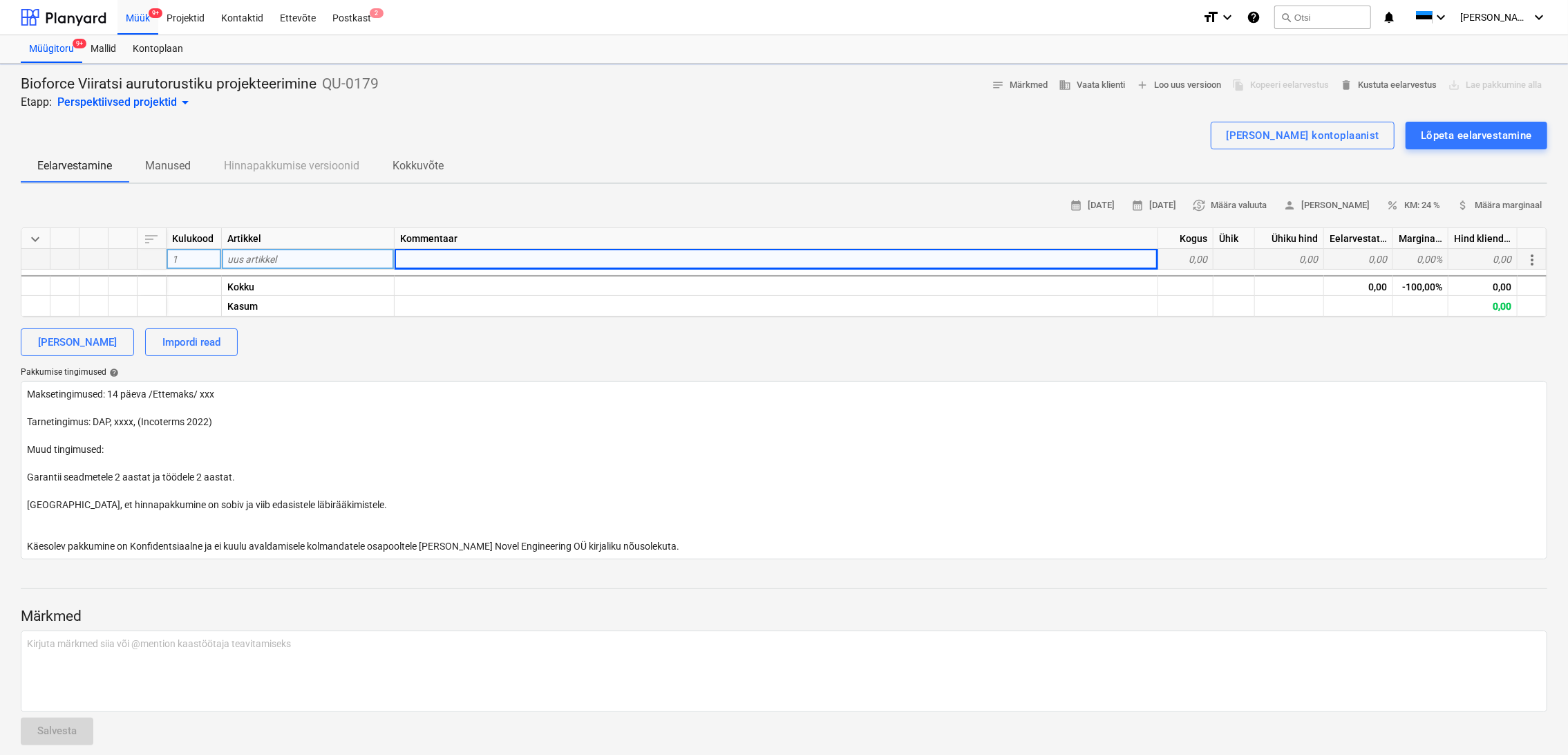
type textarea "x"
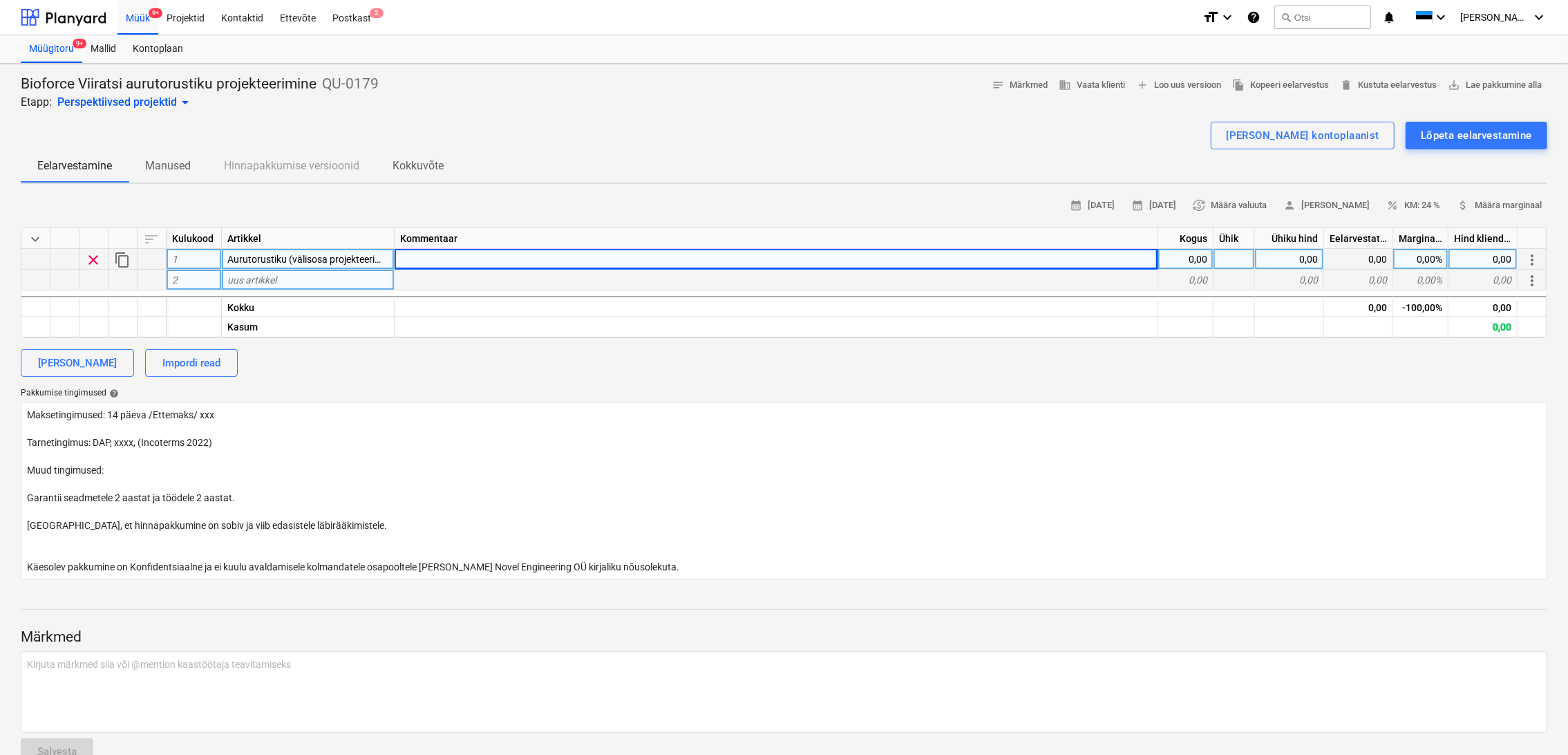
click at [305, 271] on div "uus artikkel" at bounding box center [308, 280] width 173 height 21
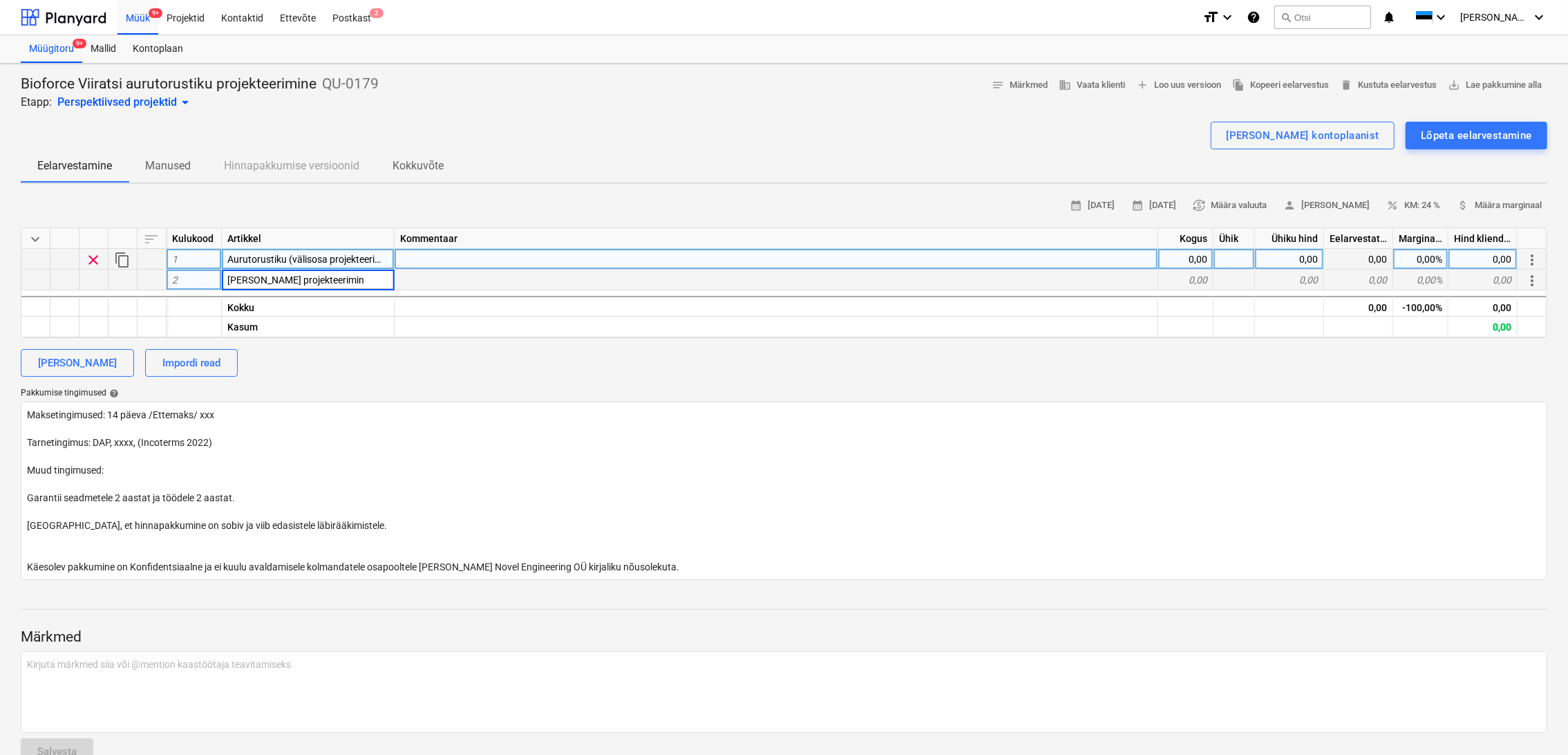
type input "Siseosa projekteerimine"
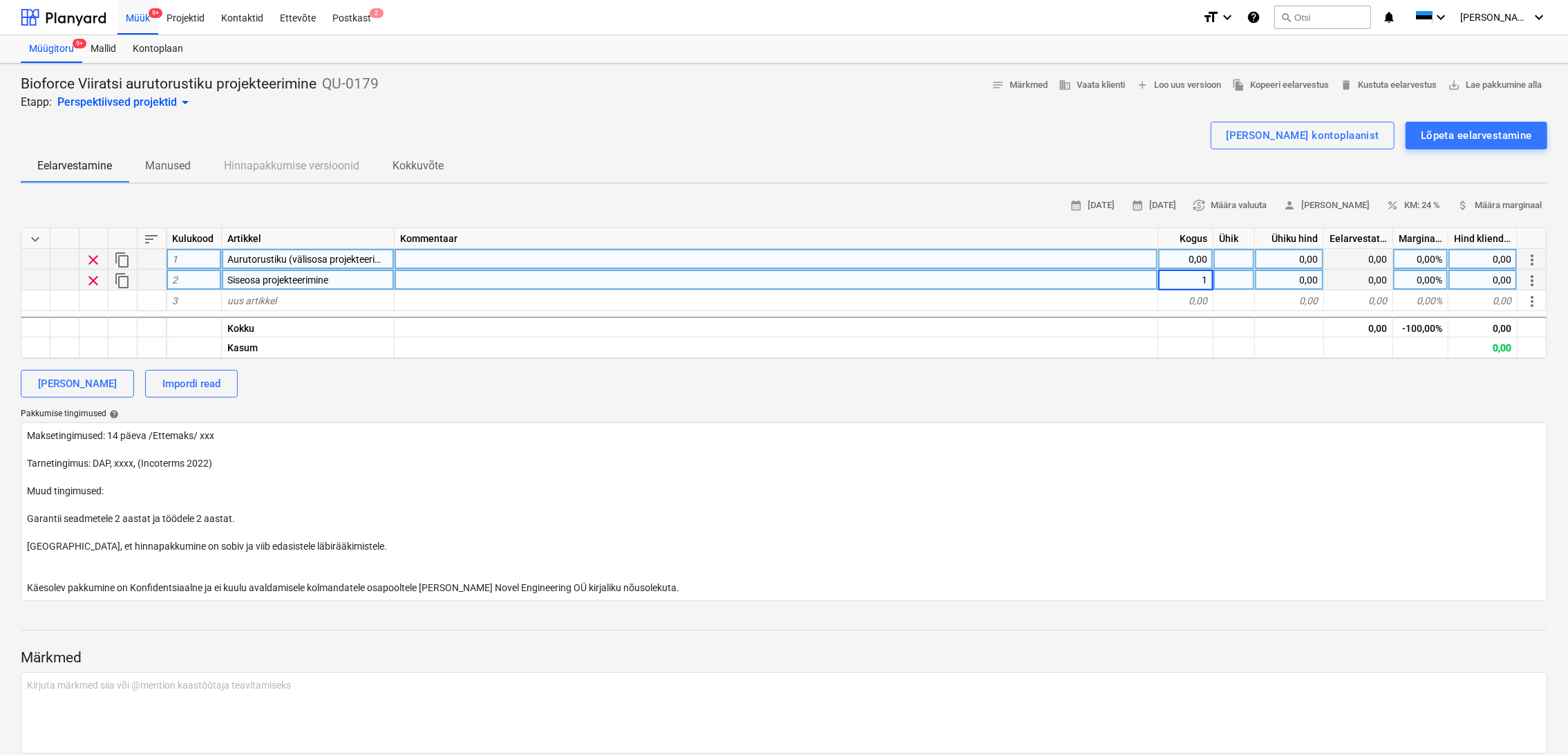
type textarea "x"
type input "500"
type textarea "x"
type input "1500"
type textarea "x"
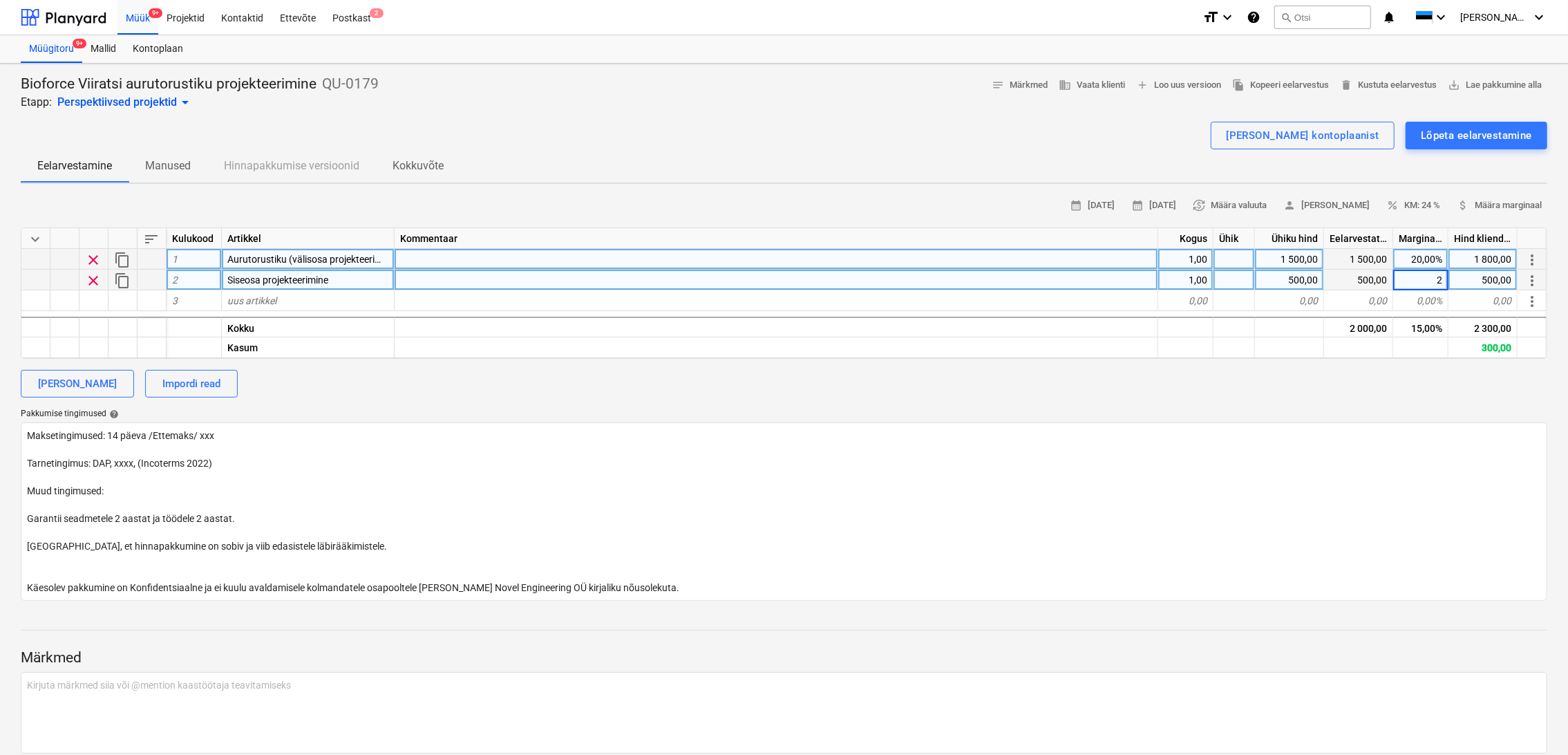
type input "20"
type textarea "x"
type input "400"
type textarea "x"
type input "420"
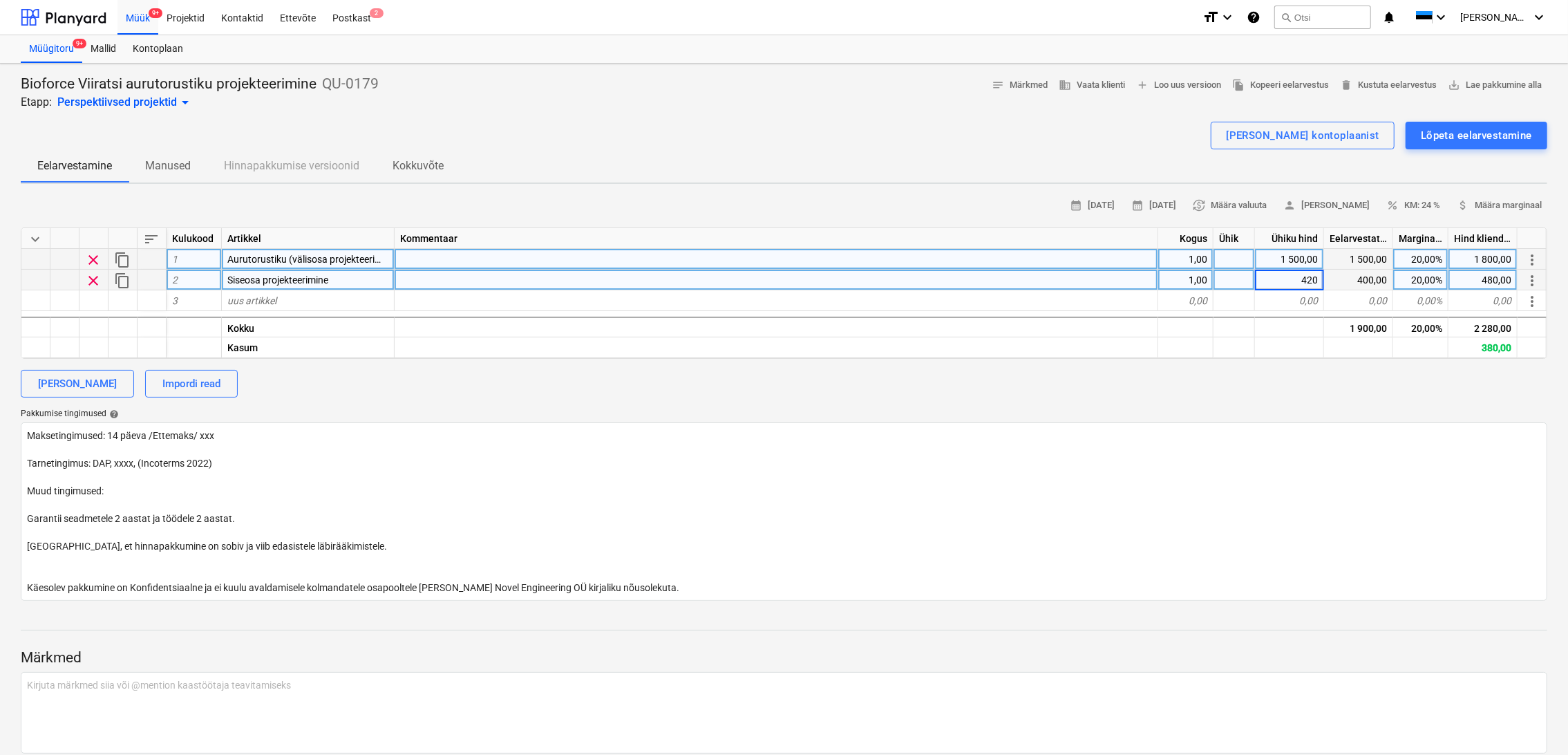
type textarea "x"
click at [1297, 282] on div "420,00" at bounding box center [1289, 280] width 69 height 21
type input "400"
type textarea "x"
type input "25"
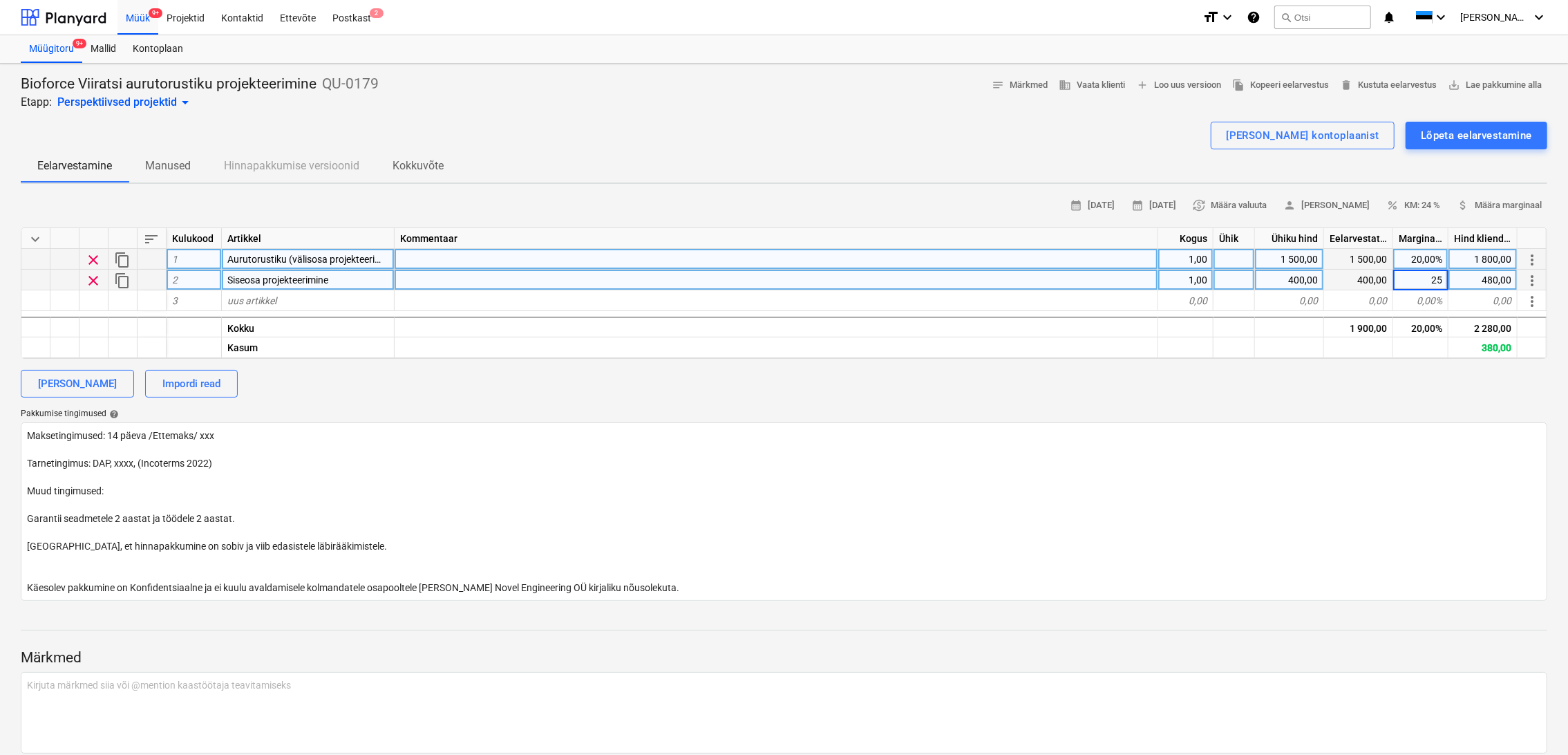
type textarea "x"
type input "25"
type textarea "x"
type input "2000"
type textarea "x"
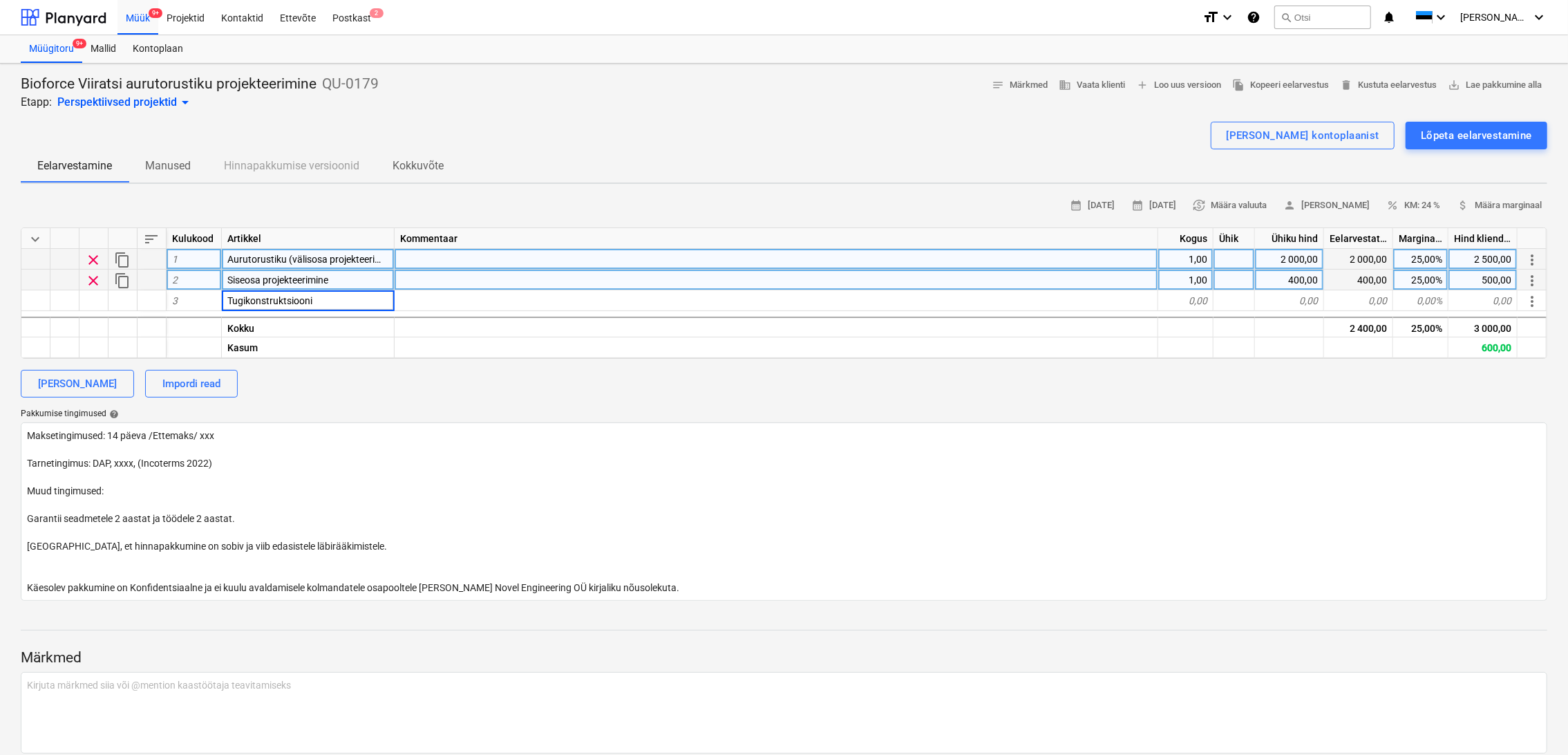
type input "Tugikonstruktsioonid"
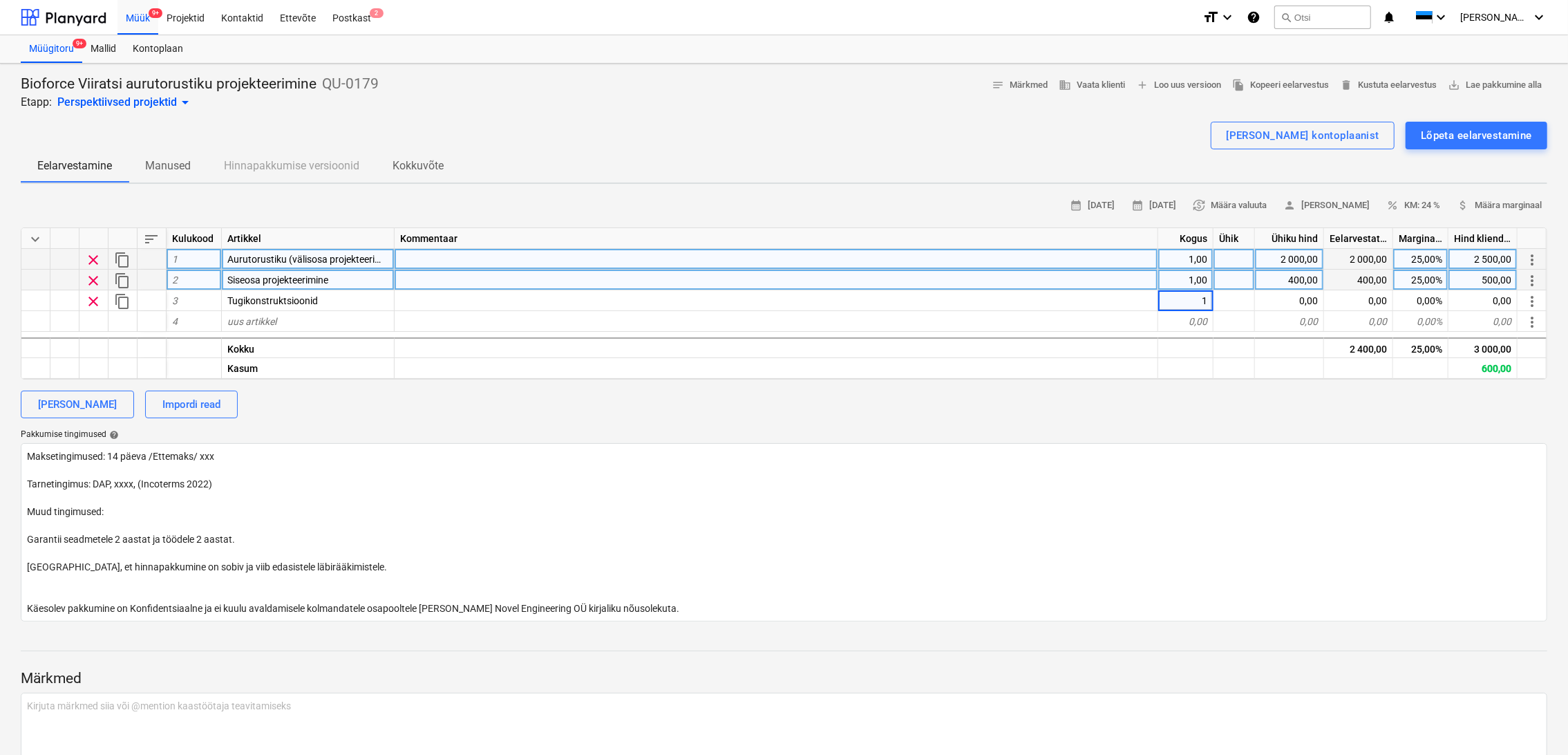
type textarea "x"
type input "450"
type textarea "x"
type input "25"
type textarea "x"
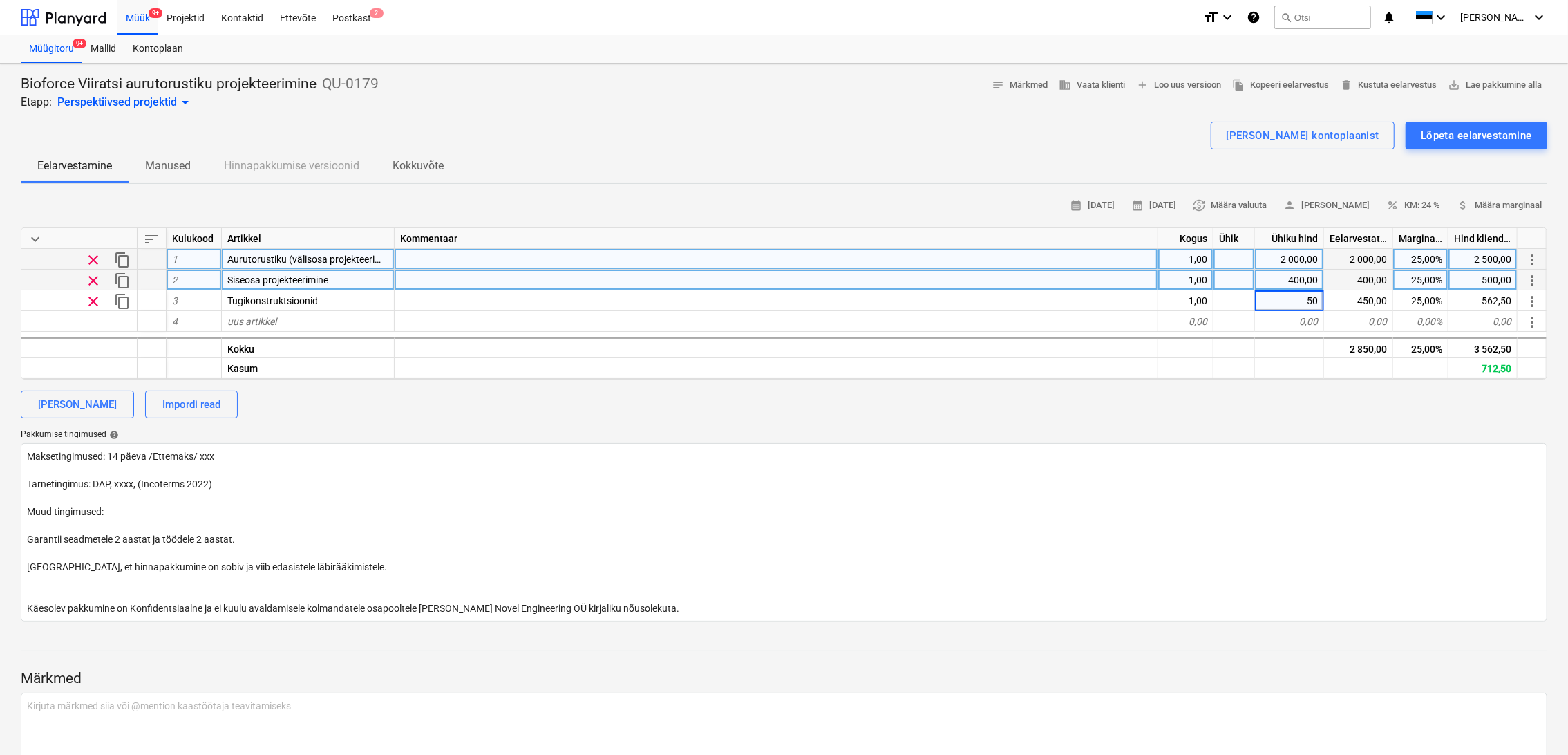
type input "500"
drag, startPoint x: 244, startPoint y: 454, endPoint x: 150, endPoint y: 454, distance: 94.0
click at [150, 454] on textarea "Maksetingimused: 14 päeva /Ettemaks/ xxx Tarnetingimus: DAP, xxxx, (Incoterms 2…" at bounding box center [784, 532] width 1527 height 178
type textarea "x"
type textarea "Maksetingimused: 14 päeva Tarnetingimus: DAP, xxxx, (Incoterms 2022) Muud tingi…"
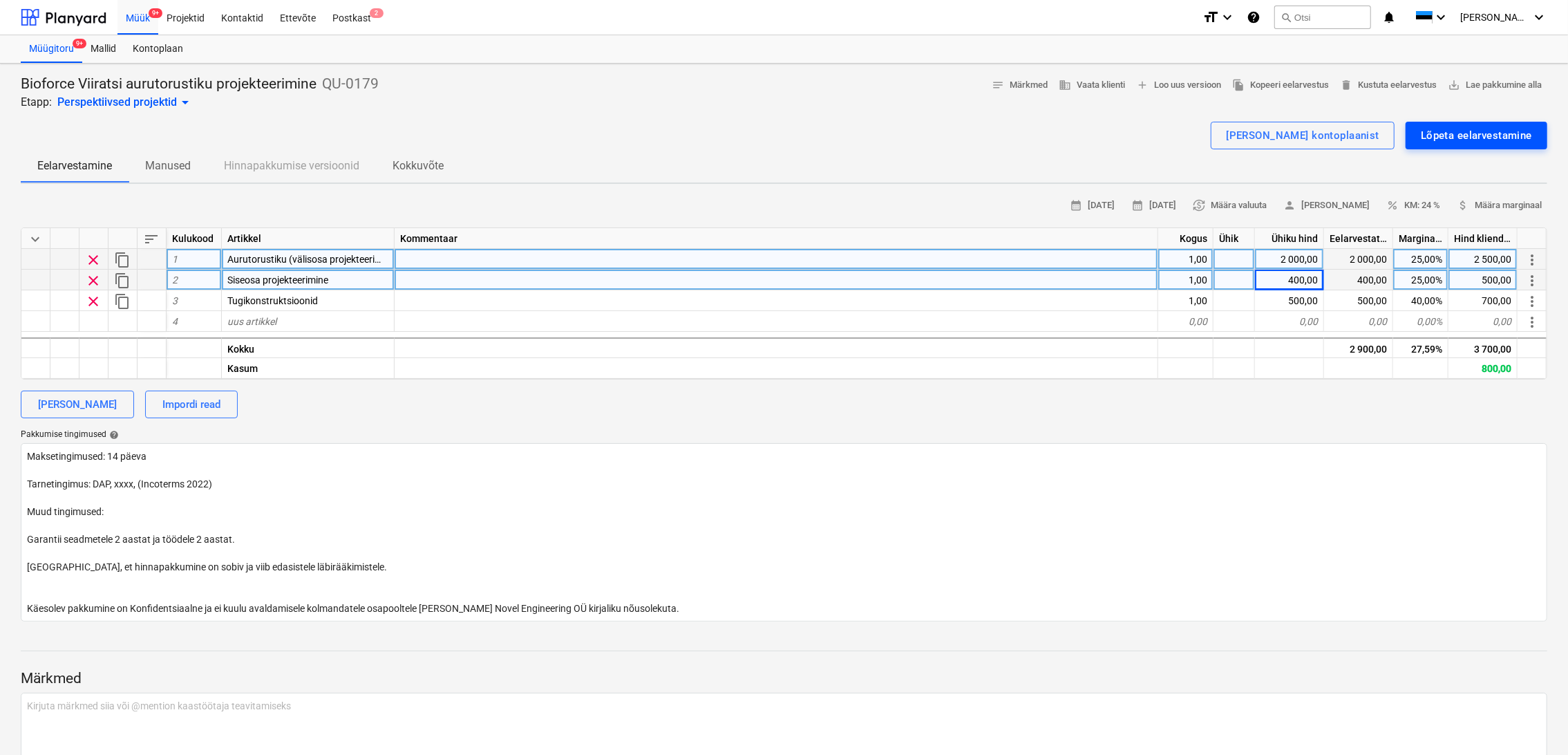
click at [1483, 136] on div "Lõpeta eelarvestamine" at bounding box center [1476, 135] width 111 height 18
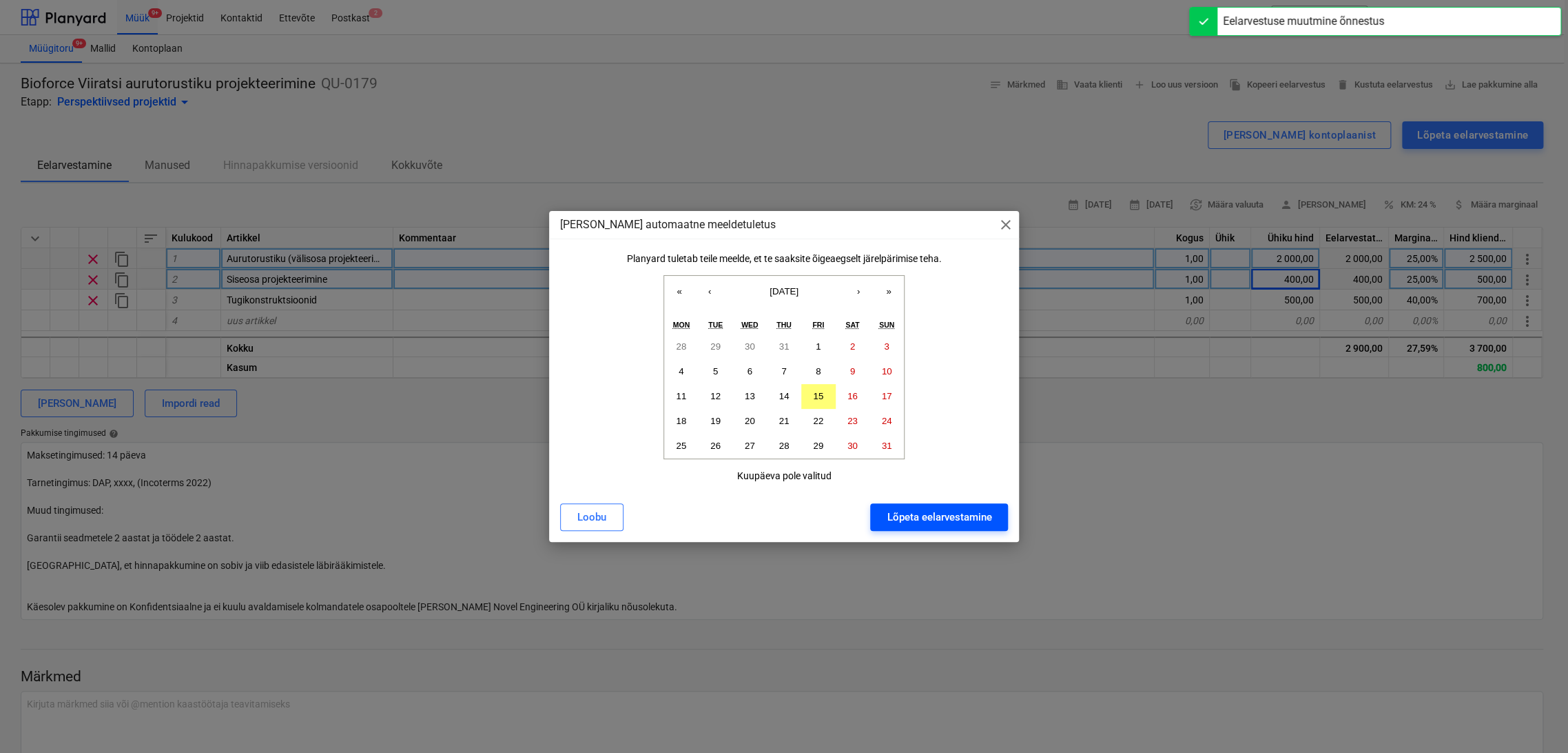
click at [919, 519] on div "Lõpeta eelarvestamine" at bounding box center [939, 516] width 105 height 18
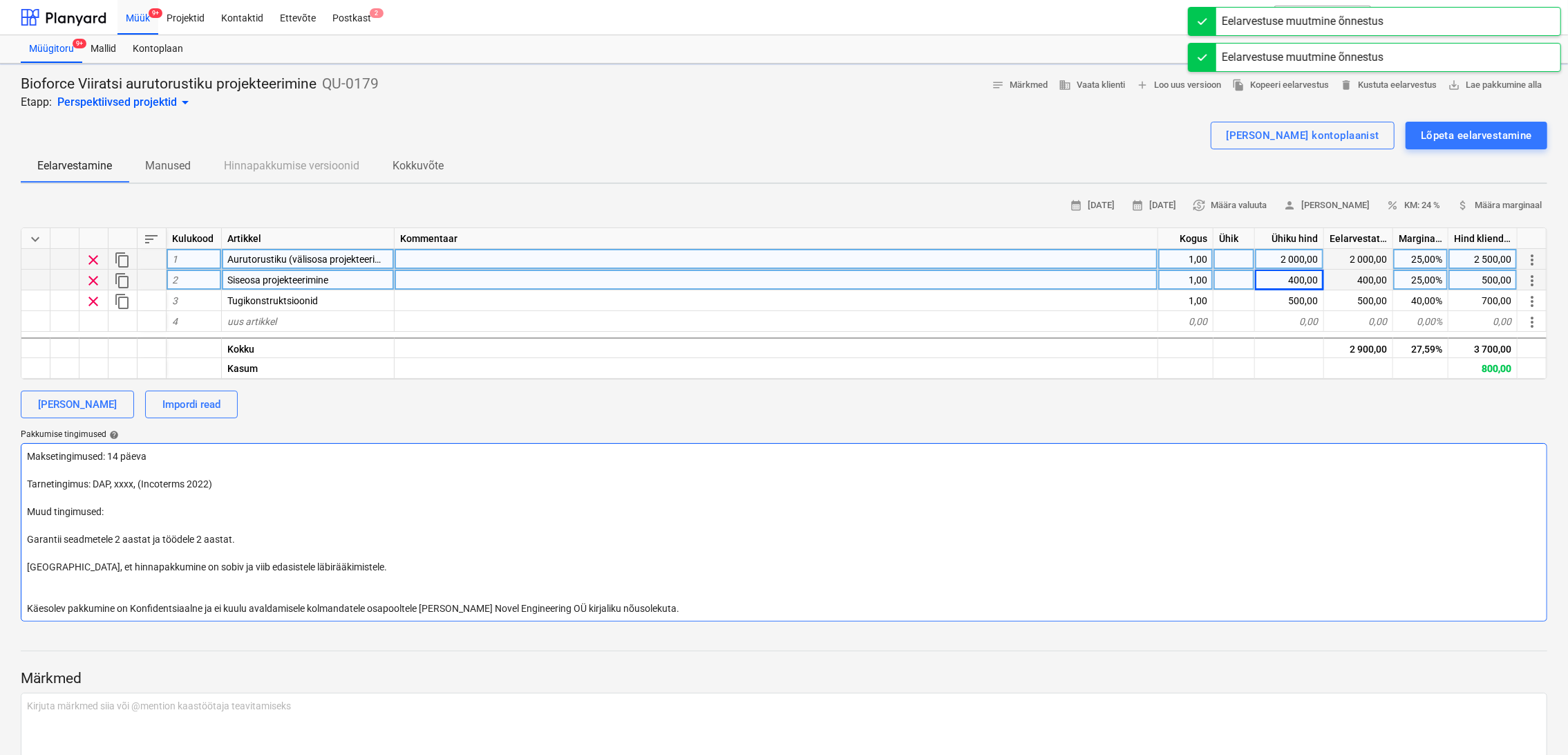
type textarea "x"
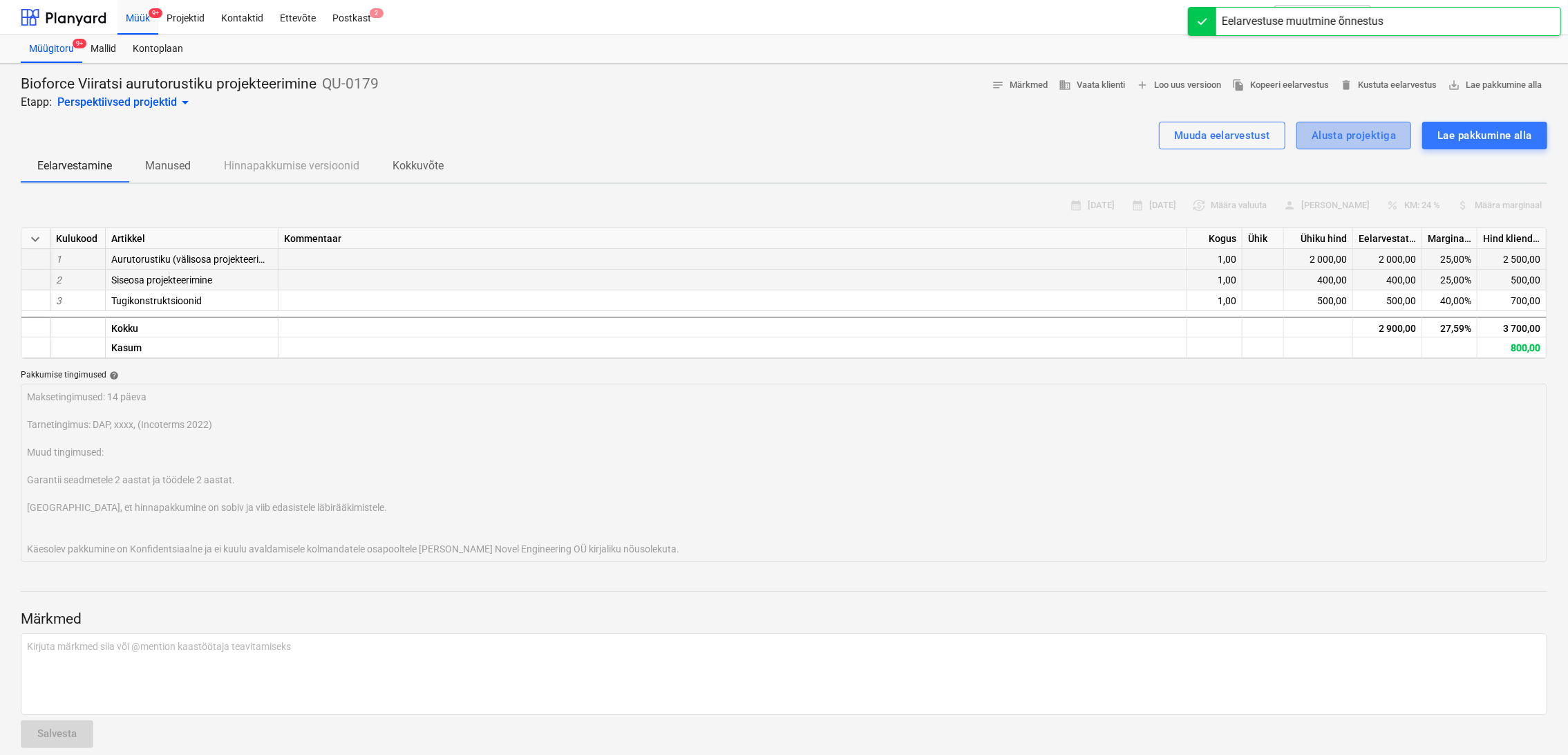
click at [1367, 136] on div "Alusta projektiga" at bounding box center [1354, 135] width 85 height 18
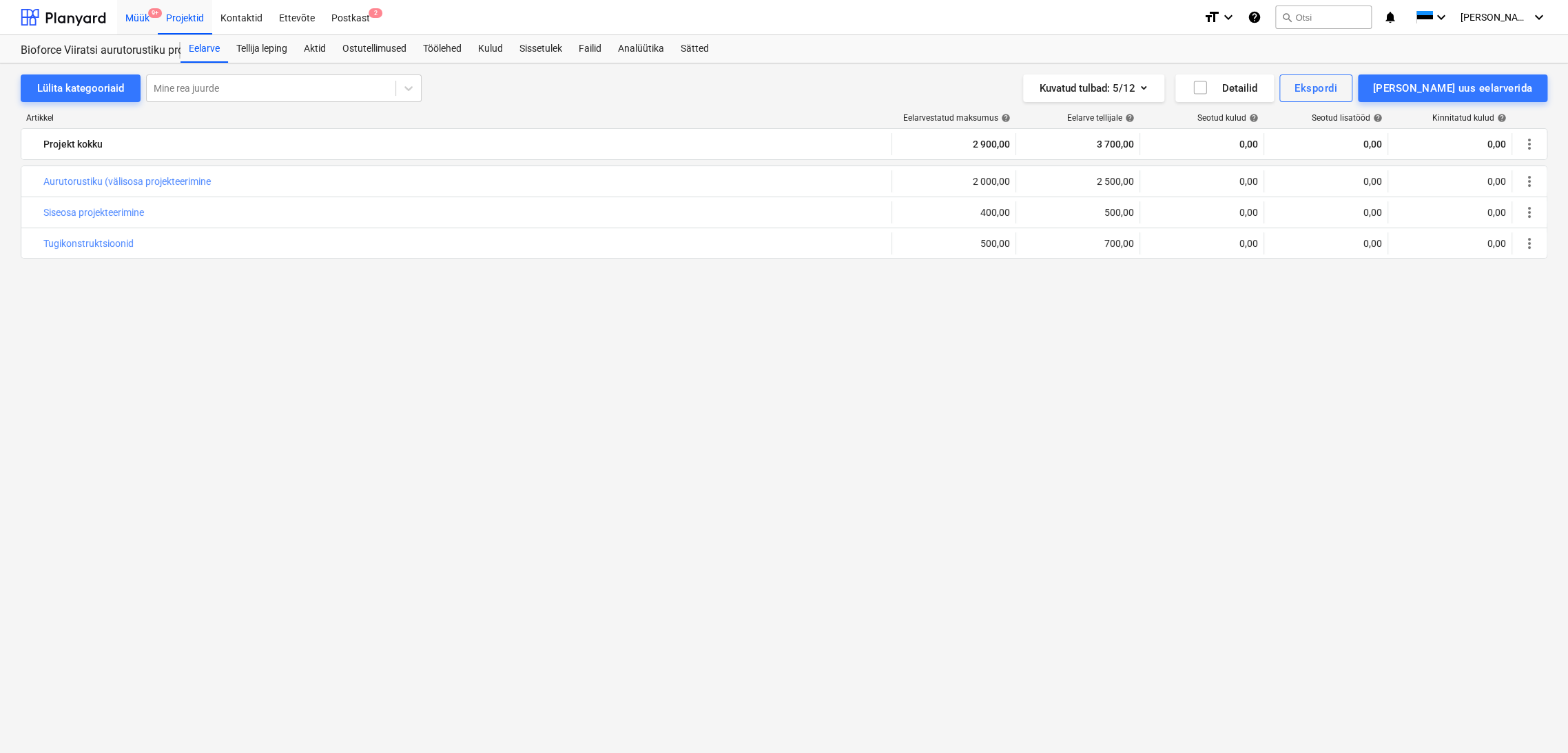
click at [133, 18] on div "Müük 9+" at bounding box center [136, 17] width 40 height 35
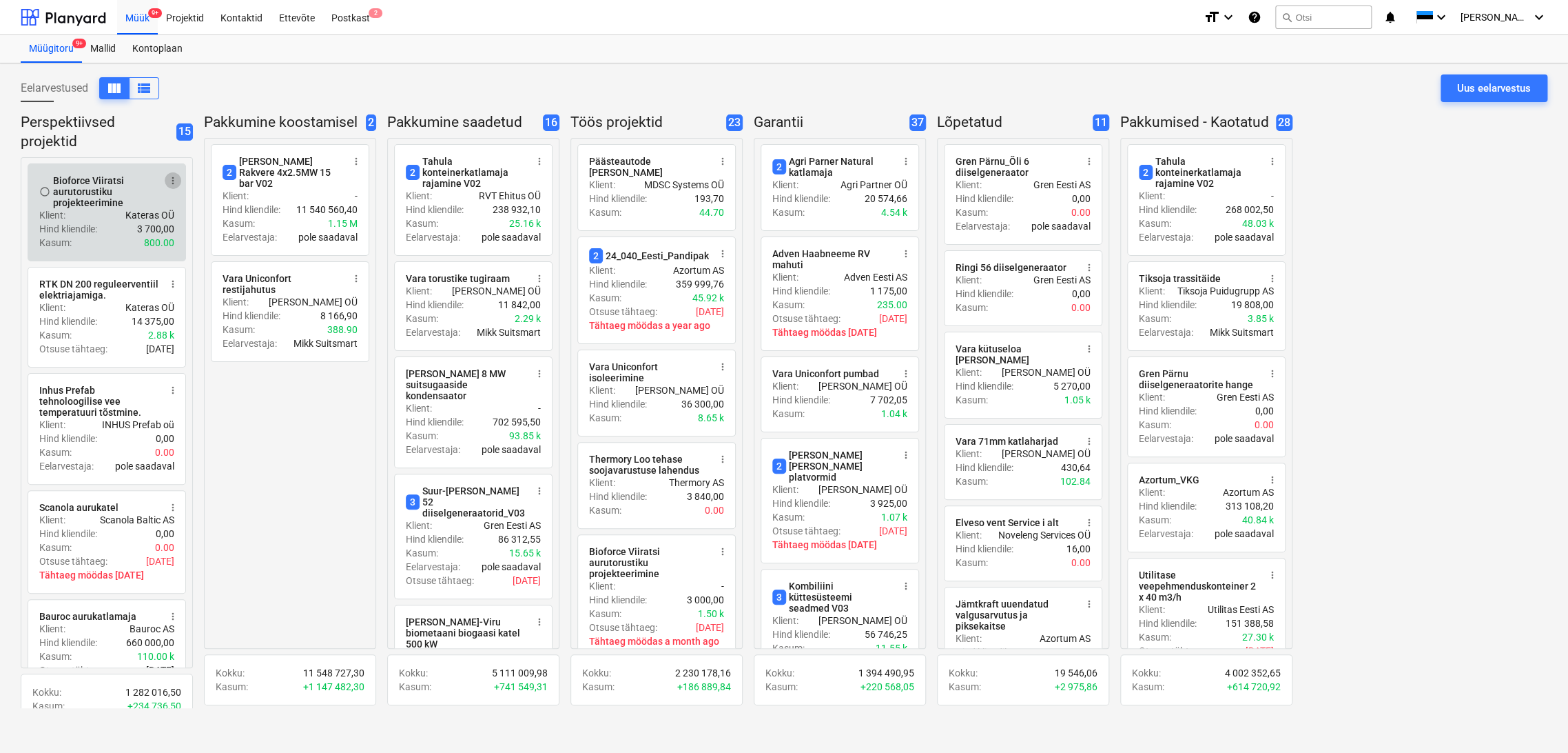
click at [177, 183] on span "more_vert" at bounding box center [173, 180] width 11 height 11
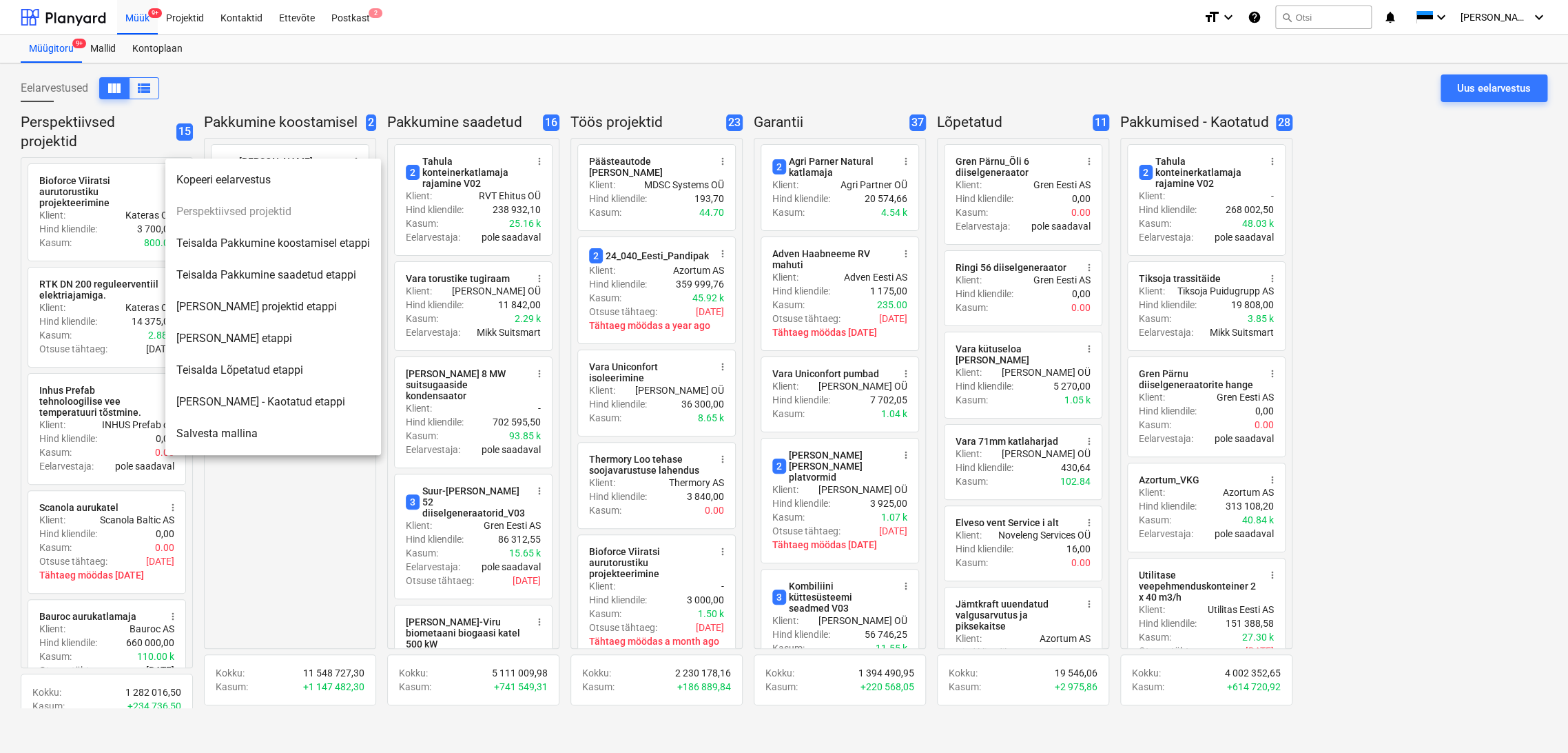
click at [275, 309] on li "[PERSON_NAME] projektid etappi" at bounding box center [274, 306] width 216 height 31
